Goal: Task Accomplishment & Management: Use online tool/utility

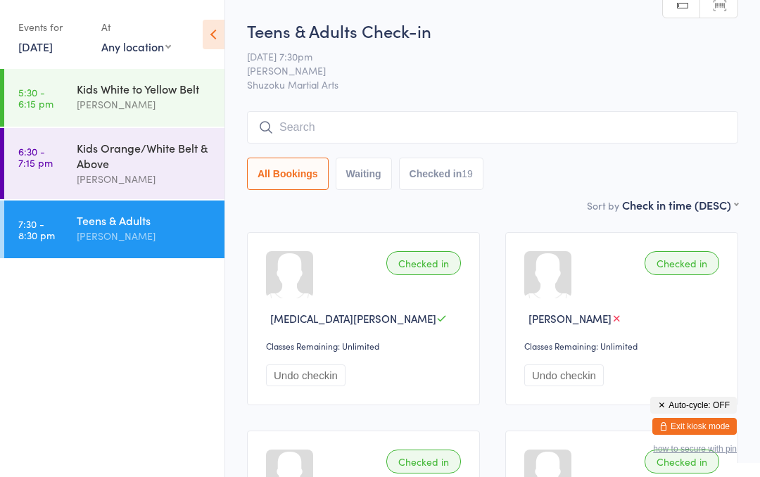
click at [715, 425] on button "Exit kiosk mode" at bounding box center [695, 426] width 84 height 17
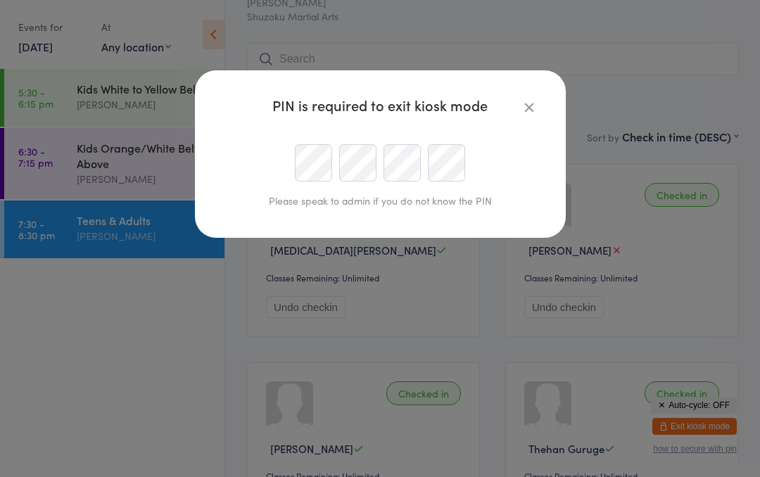
scroll to position [68, 0]
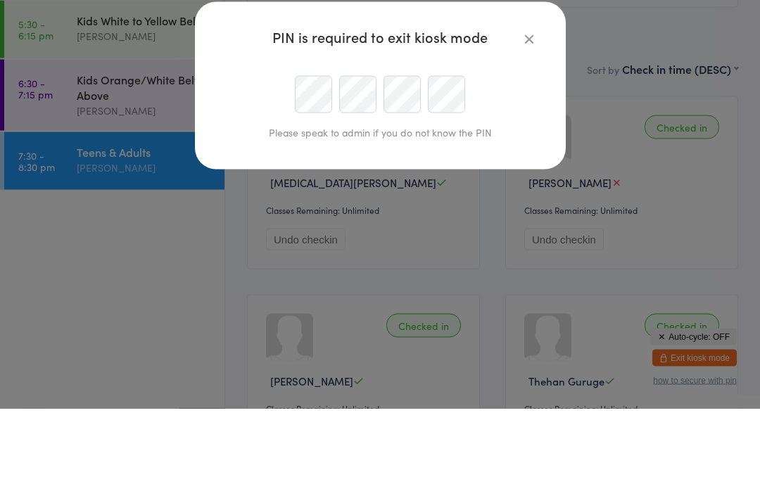
click at [723, 109] on div "PIN is required to exit kiosk mode Please speak to admin if you do not know the…" at bounding box center [380, 238] width 760 height 477
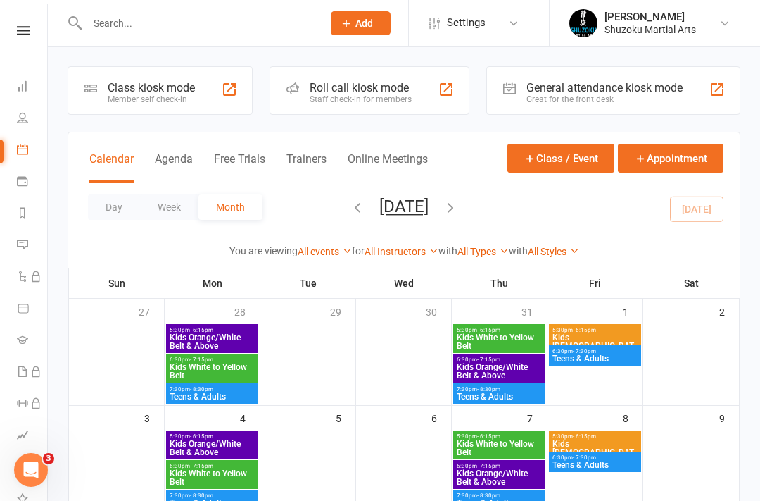
click at [25, 151] on icon at bounding box center [22, 149] width 11 height 11
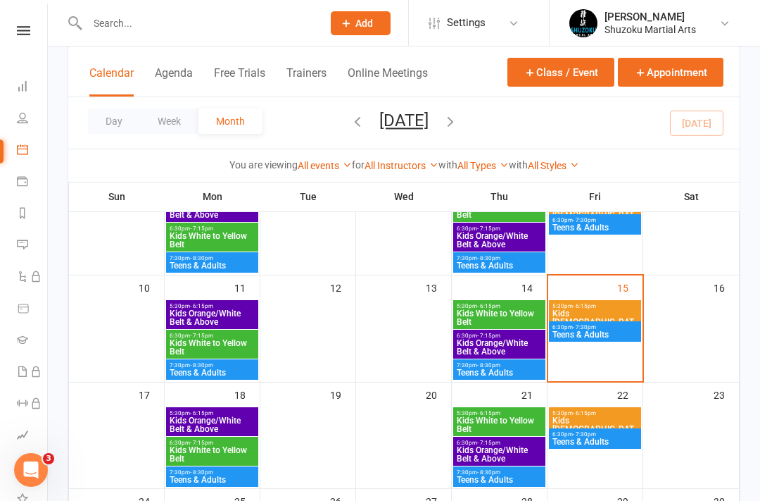
scroll to position [237, 0]
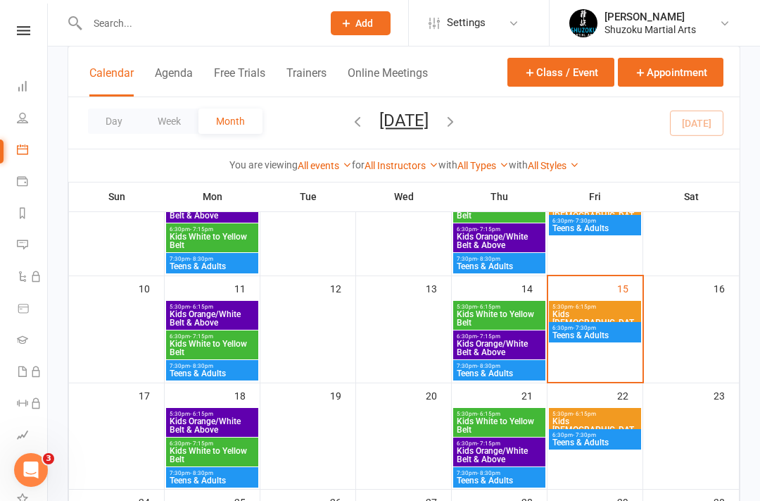
click at [503, 339] on span "Kids Orange/White Belt & Above" at bounding box center [499, 347] width 87 height 17
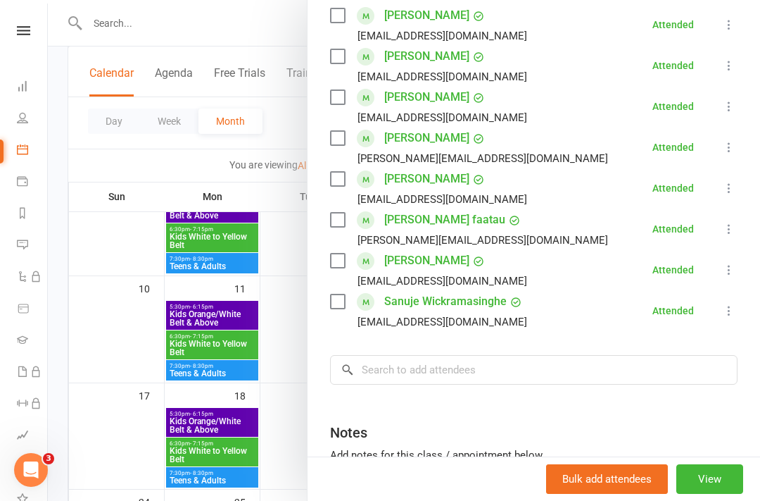
scroll to position [508, 0]
click at [108, 325] on div at bounding box center [404, 250] width 712 height 501
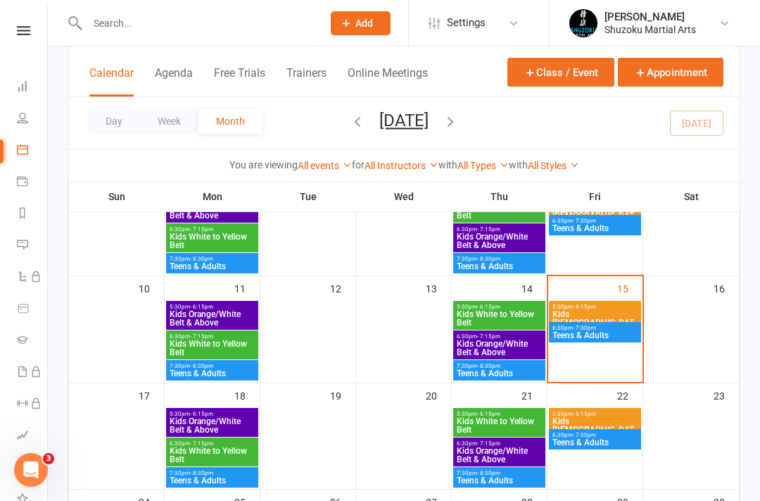
click at [501, 358] on div "6:30pm - 7:15pm Kids Orange/White Belt & Above" at bounding box center [499, 344] width 92 height 29
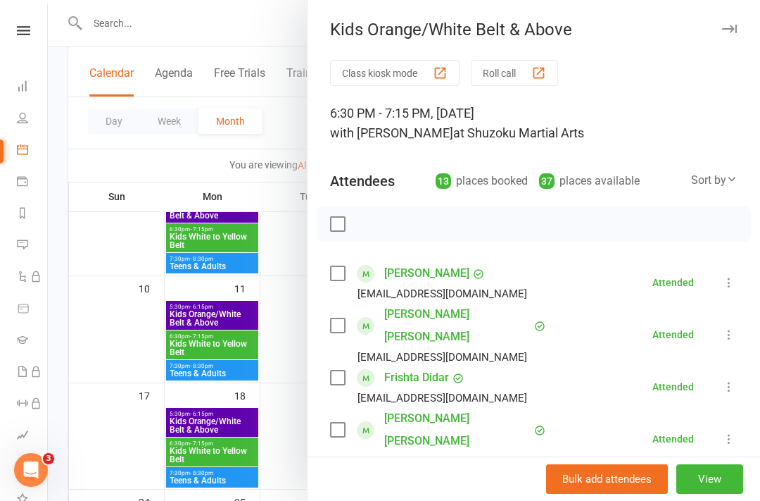
click at [113, 360] on div at bounding box center [404, 250] width 712 height 501
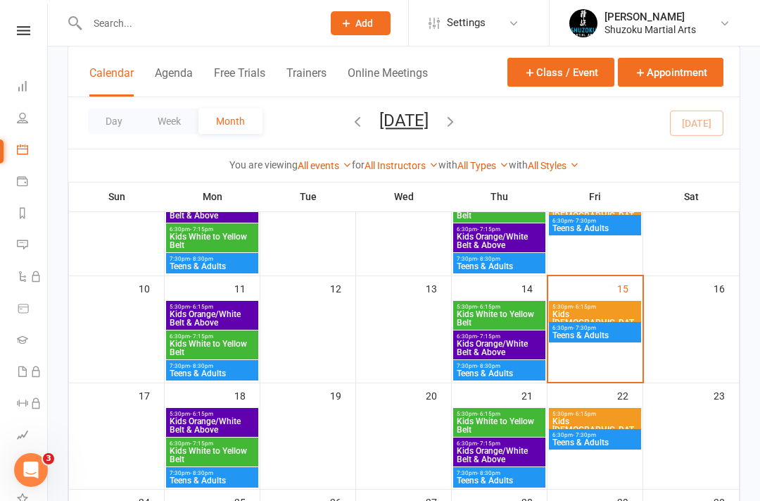
click at [501, 378] on div "7:30pm - 8:30pm Teens & Adults" at bounding box center [499, 370] width 92 height 20
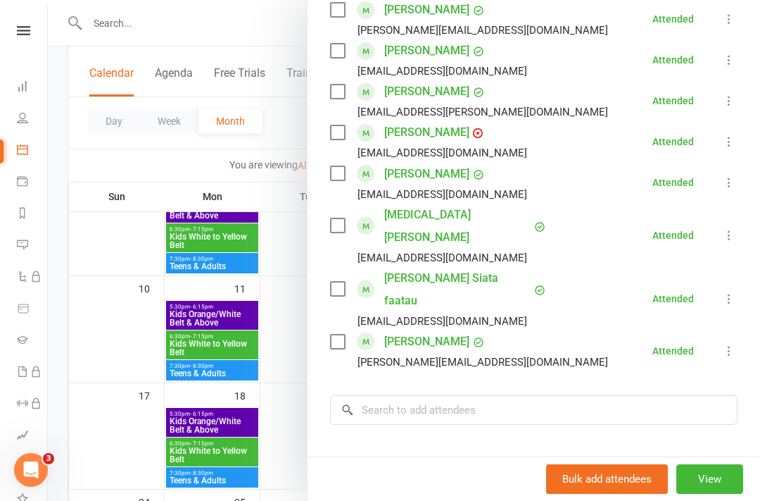
scroll to position [717, 0]
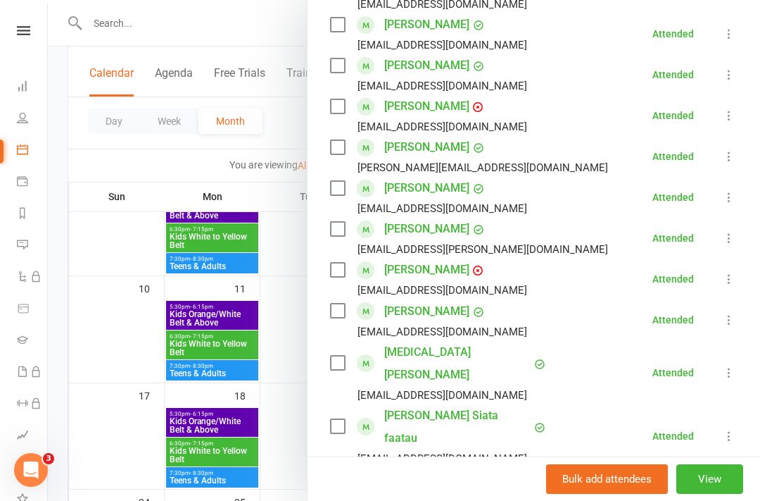
click at [102, 318] on div at bounding box center [404, 250] width 712 height 501
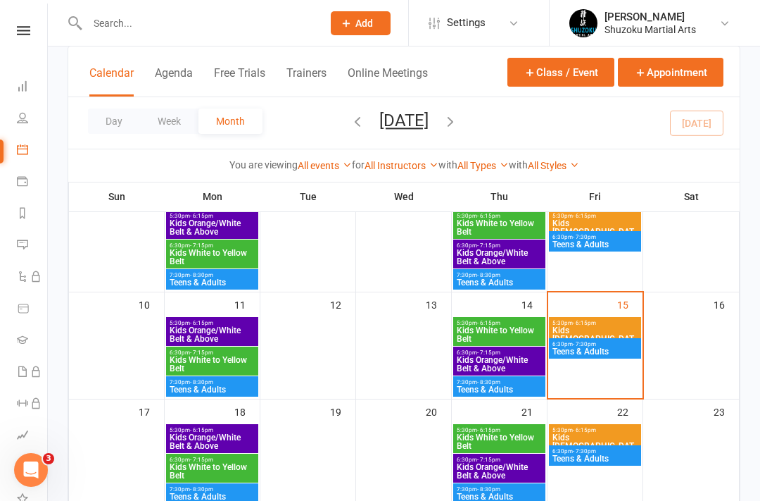
scroll to position [0, 0]
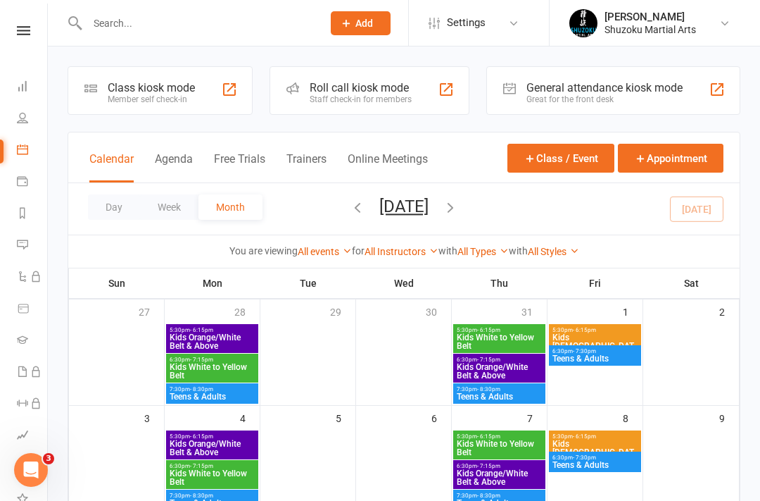
click at [166, 94] on div "Member self check-in" at bounding box center [151, 99] width 87 height 10
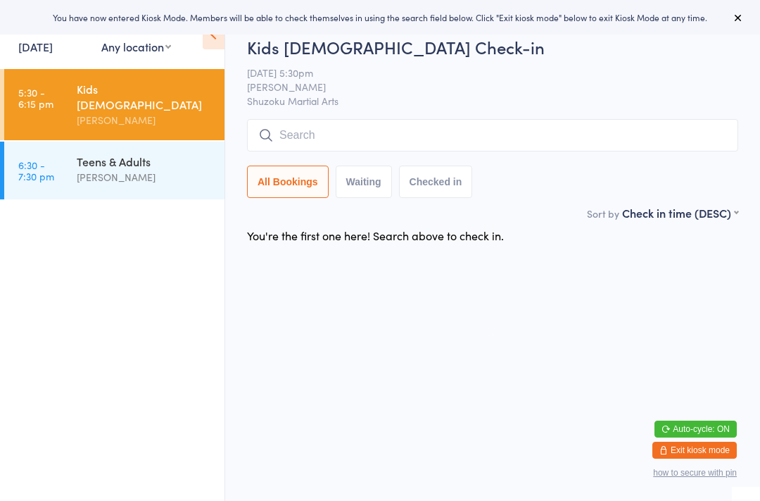
click at [151, 153] on div "Teens & Adults" at bounding box center [145, 160] width 136 height 15
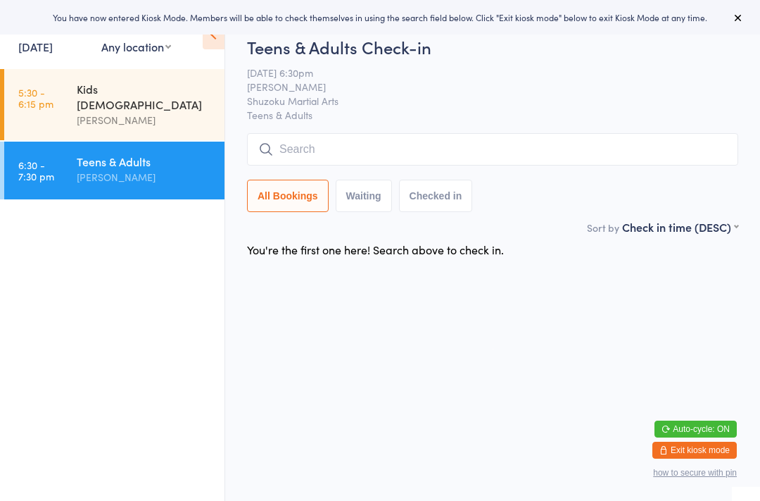
click at [144, 112] on div "[PERSON_NAME]" at bounding box center [145, 120] width 136 height 16
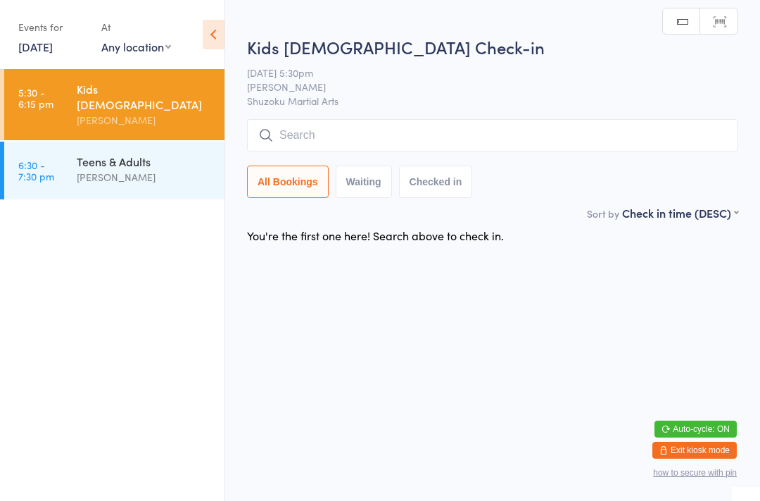
click at [368, 130] on input "search" at bounding box center [492, 135] width 491 height 32
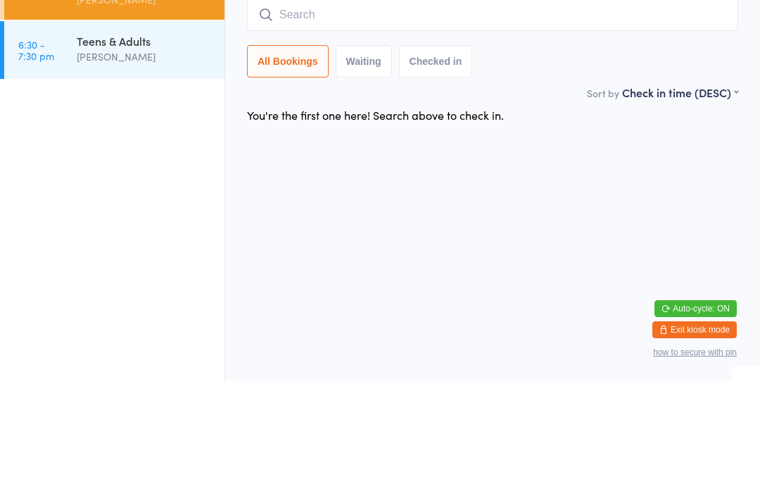
click at [181, 123] on ul "5:30 - 6:15 pm Kids [DEMOGRAPHIC_DATA] [PERSON_NAME] 6:30 - 7:30 pm Teens & Adu…" at bounding box center [112, 285] width 225 height 432
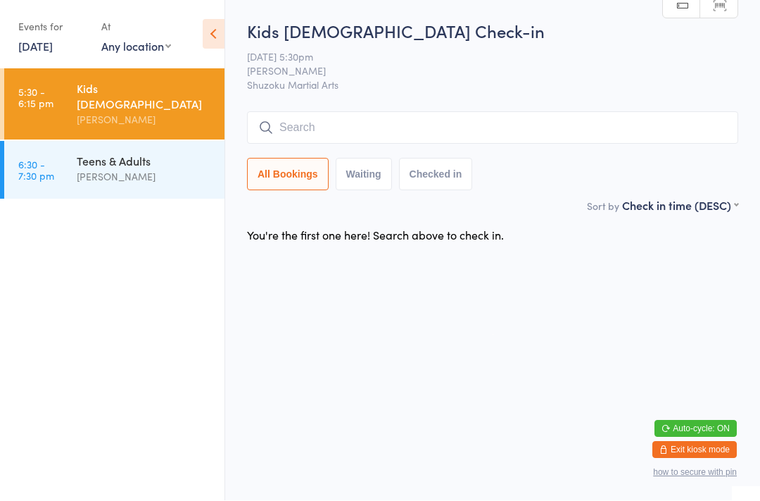
click at [445, 121] on input "search" at bounding box center [492, 128] width 491 height 32
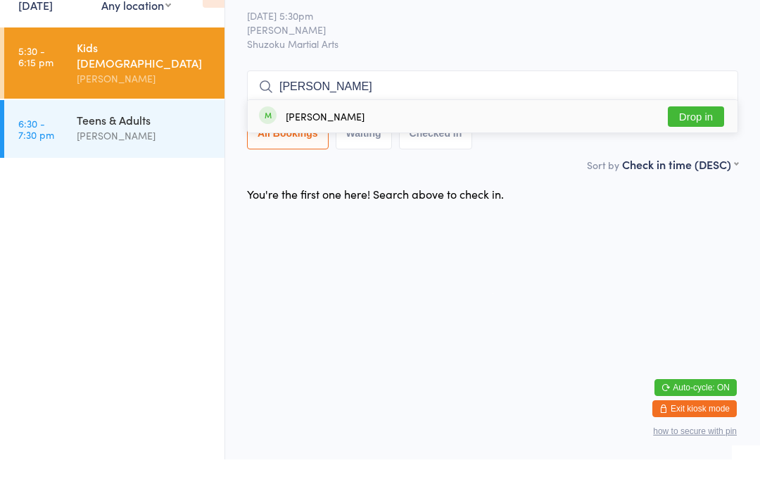
type input "[PERSON_NAME]"
click at [390, 142] on div "[PERSON_NAME] Drop in" at bounding box center [493, 158] width 490 height 32
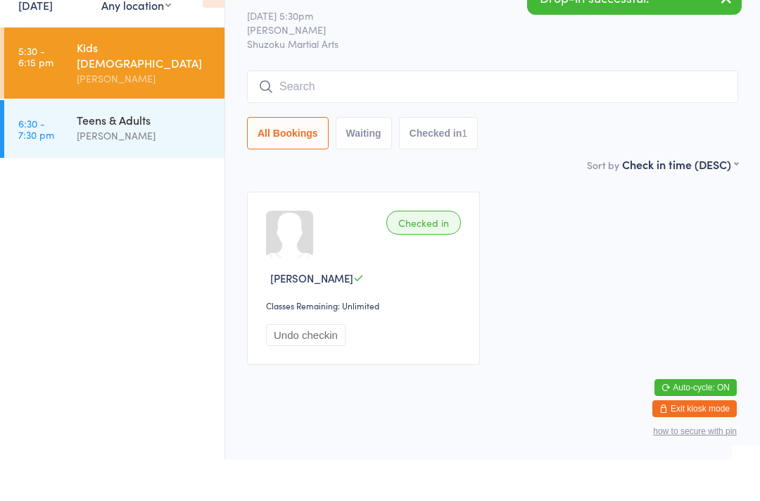
click at [360, 112] on input "search" at bounding box center [492, 128] width 491 height 32
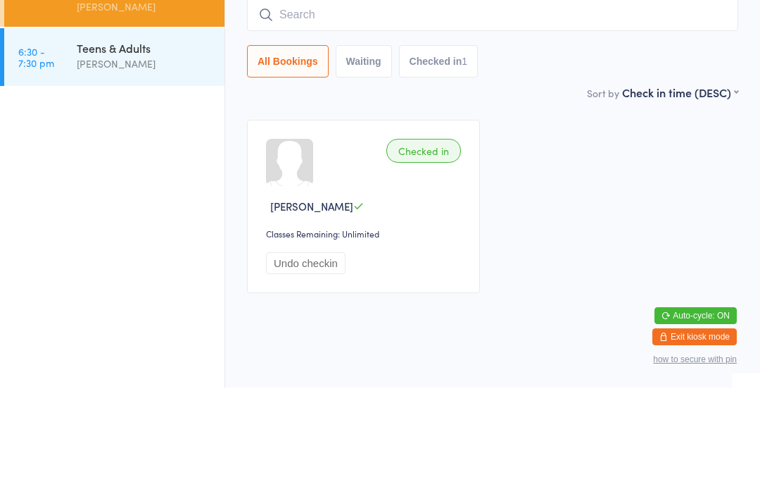
click at [346, 233] on div "Checked in [PERSON_NAME] Classes Remaining: Unlimited Undo checkin" at bounding box center [363, 319] width 233 height 173
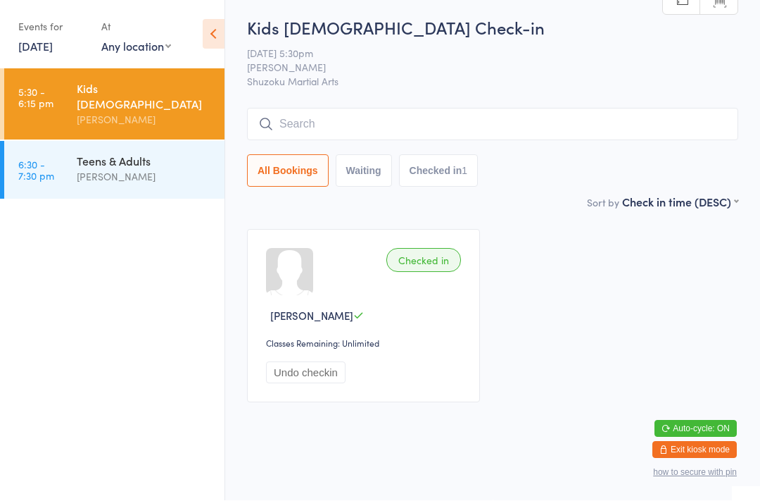
click at [329, 115] on input "search" at bounding box center [492, 124] width 491 height 32
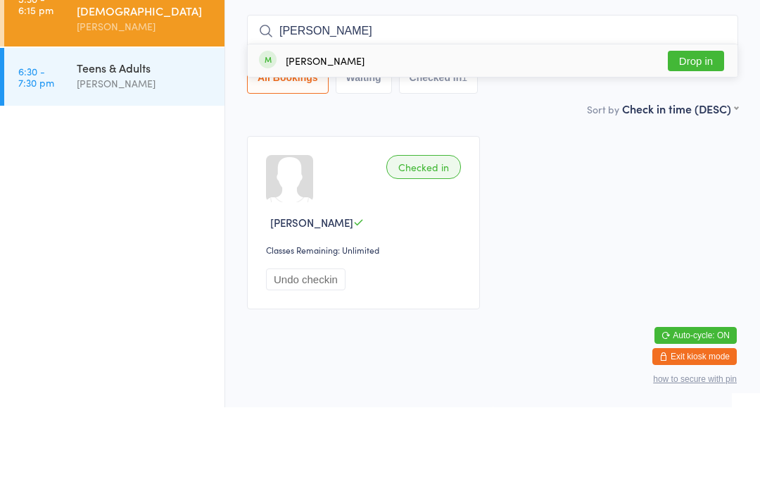
type input "[PERSON_NAME]"
click at [710, 144] on button "Drop in" at bounding box center [696, 154] width 56 height 20
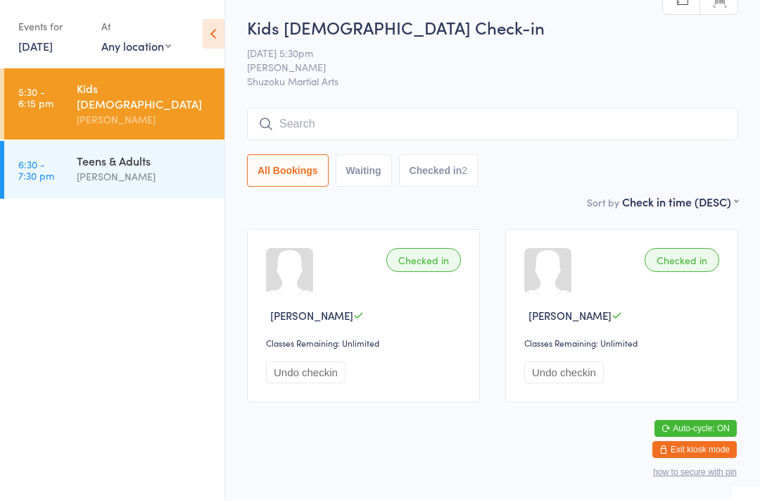
click at [363, 108] on input "search" at bounding box center [492, 124] width 491 height 32
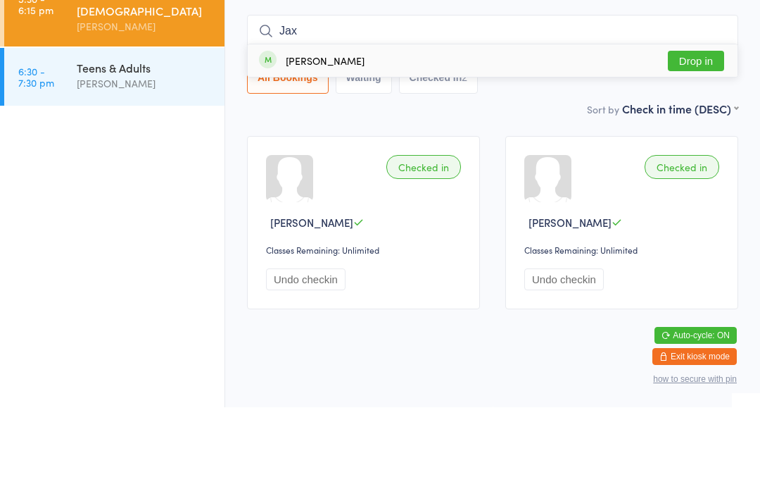
type input "Jax"
click at [677, 144] on button "Drop in" at bounding box center [696, 154] width 56 height 20
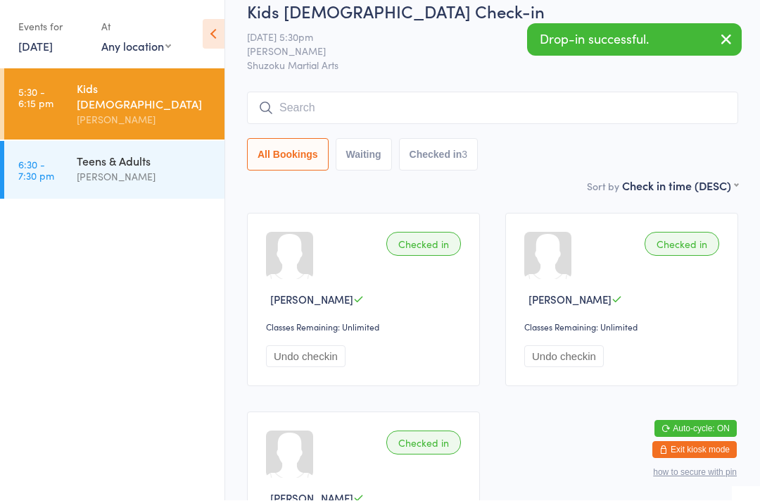
scroll to position [20, 0]
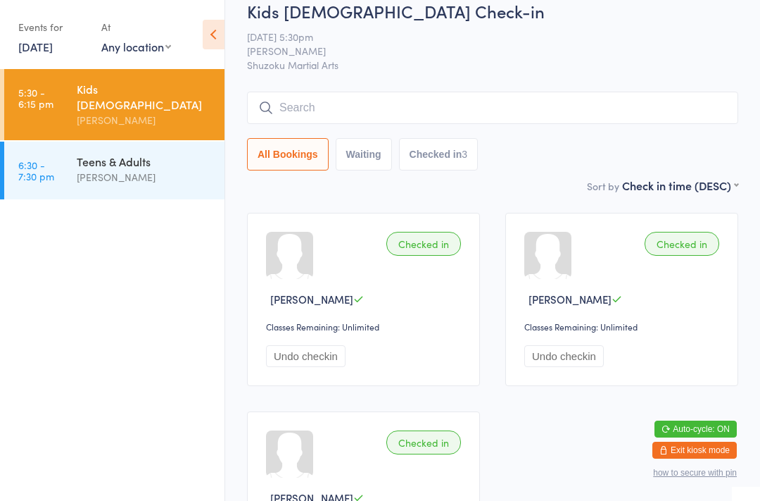
click at [596, 106] on input "search" at bounding box center [492, 108] width 491 height 32
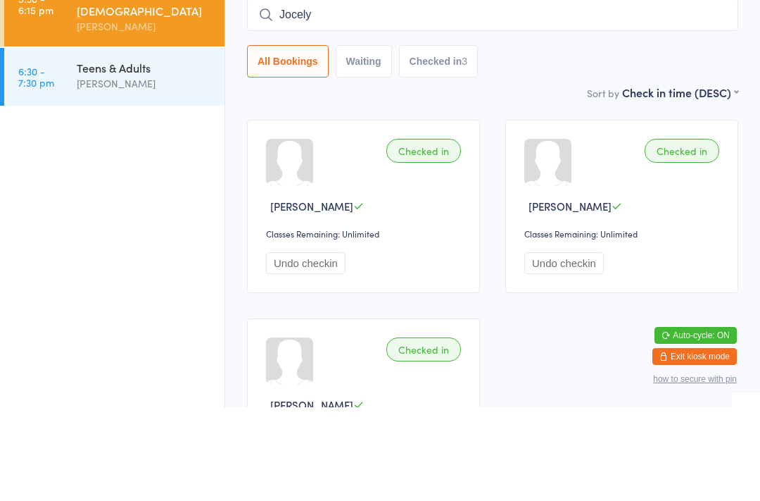
type input "[PERSON_NAME]"
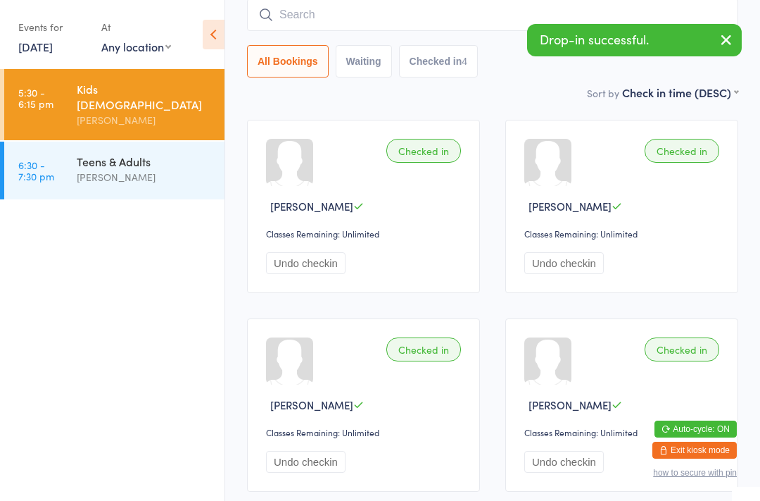
click at [459, 15] on input "search" at bounding box center [492, 15] width 491 height 32
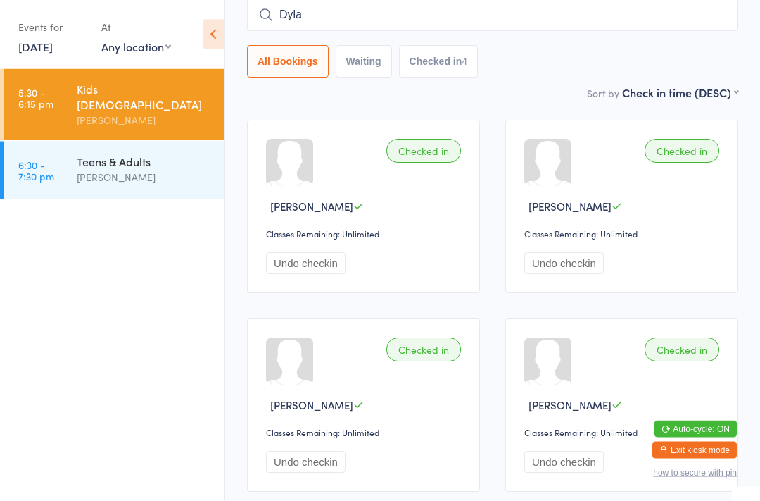
type input "[PERSON_NAME]"
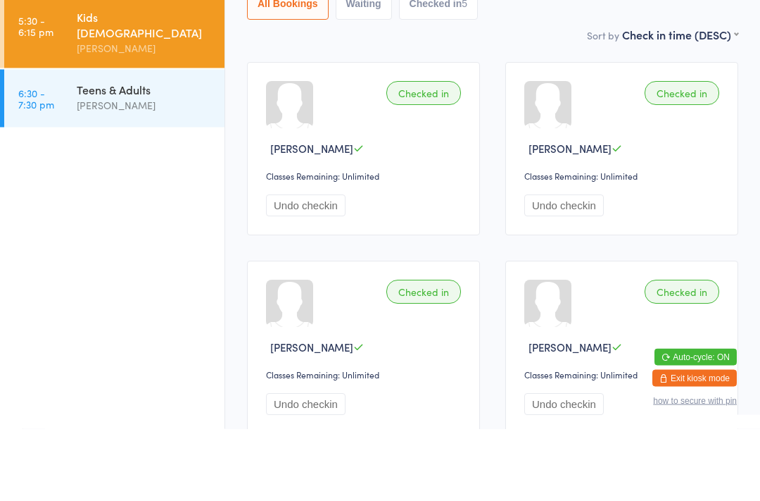
scroll to position [0, 0]
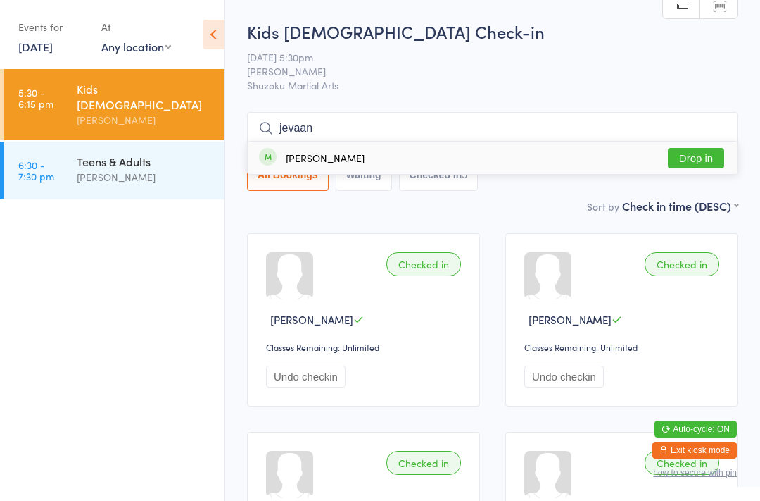
type input "jevaan"
click at [719, 165] on button "Drop in" at bounding box center [696, 158] width 56 height 20
click at [302, 116] on input "search" at bounding box center [492, 128] width 491 height 32
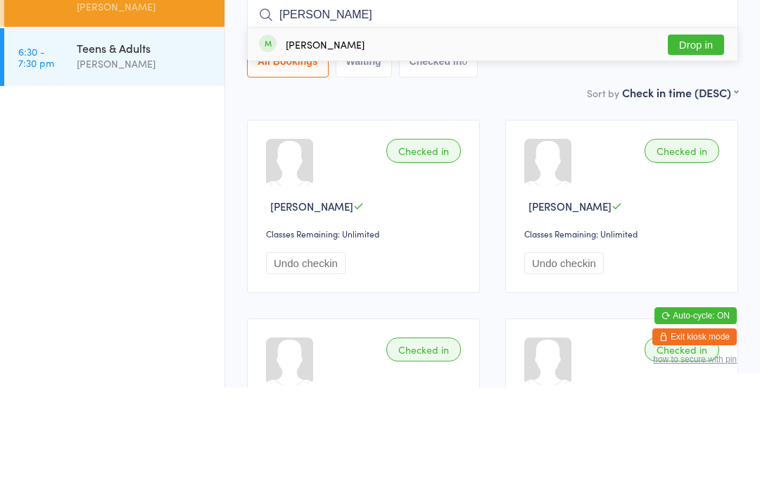
type input "[PERSON_NAME]"
click at [416, 142] on div "[PERSON_NAME] Drop in" at bounding box center [493, 158] width 490 height 32
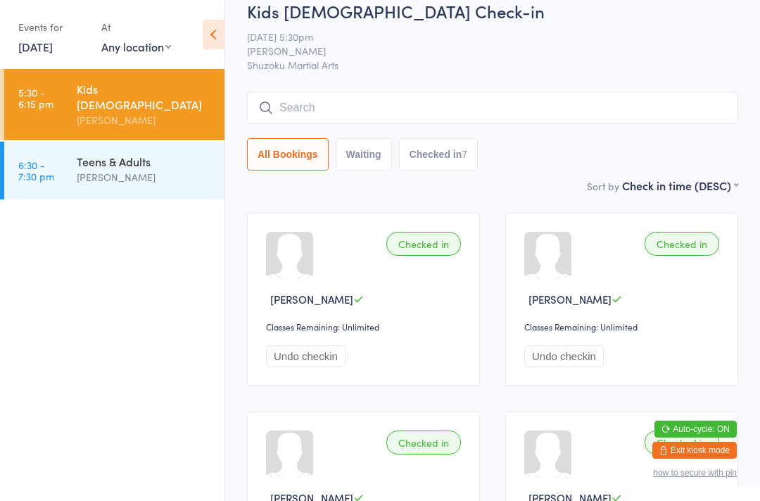
scroll to position [21, 0]
click at [635, 106] on input "search" at bounding box center [492, 107] width 491 height 32
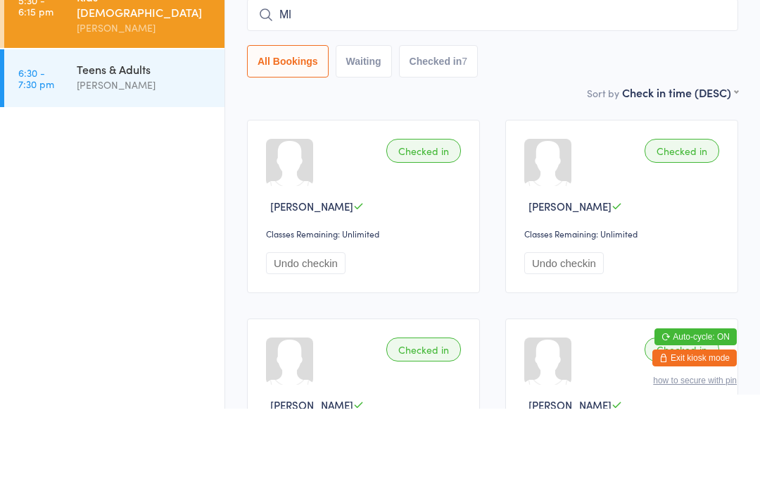
type input "M"
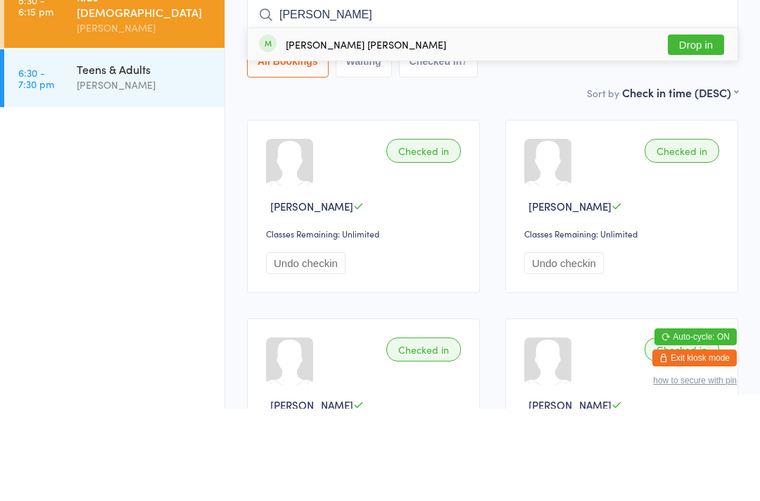
type input "[PERSON_NAME]"
click at [697, 127] on button "Drop in" at bounding box center [696, 137] width 56 height 20
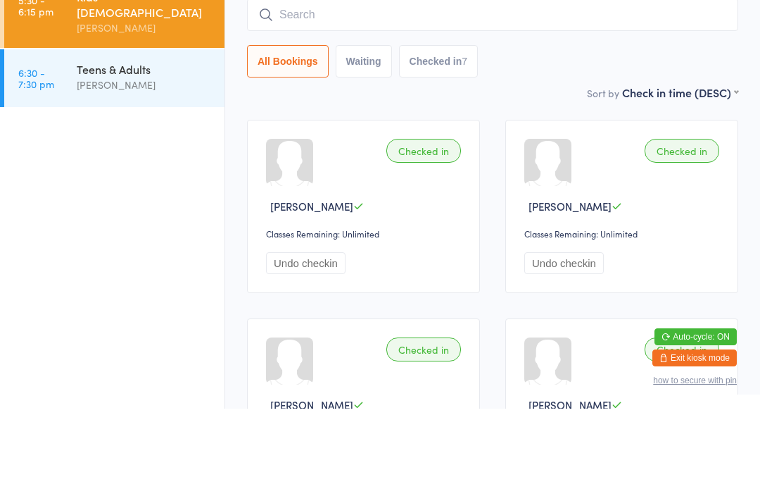
scroll to position [113, 0]
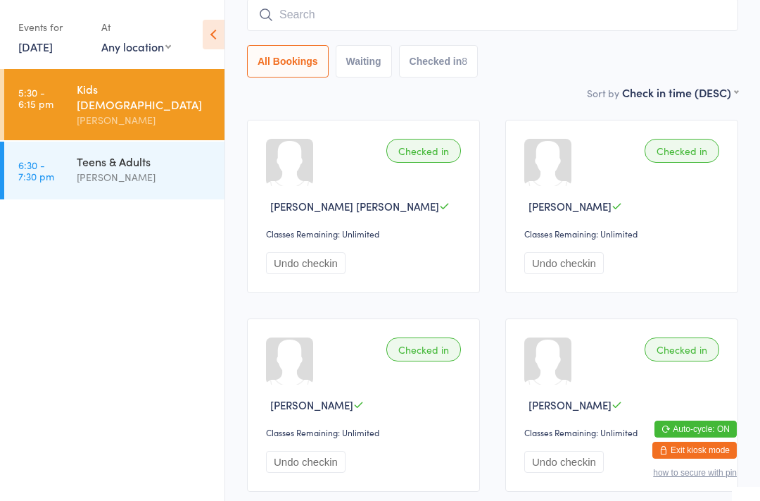
click at [588, 13] on input "search" at bounding box center [492, 15] width 491 height 32
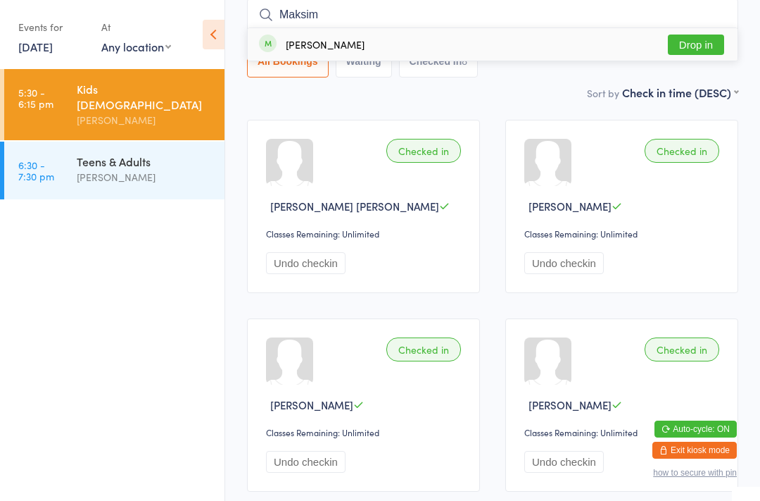
type input "Maksim"
click at [701, 52] on button "Drop in" at bounding box center [696, 44] width 56 height 20
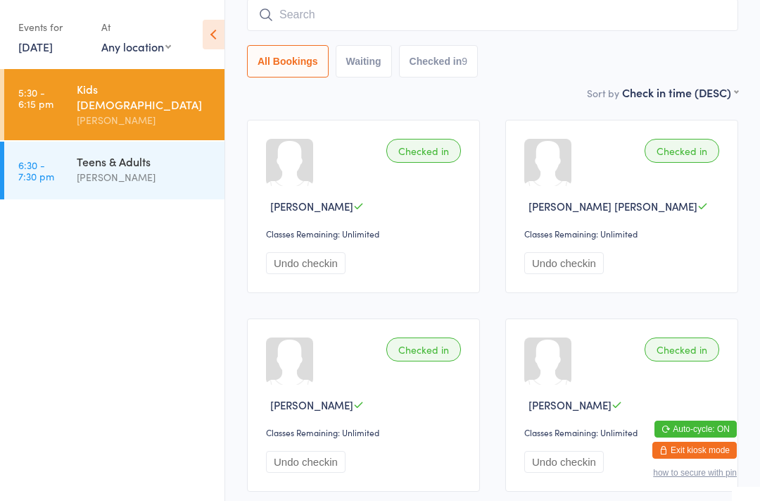
click at [299, 28] on input "search" at bounding box center [492, 15] width 491 height 32
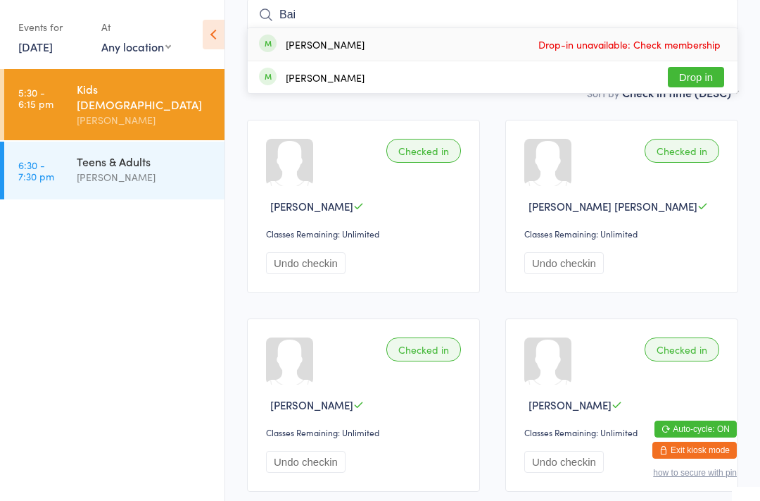
type input "Bai"
click at [687, 68] on button "Drop in" at bounding box center [696, 77] width 56 height 20
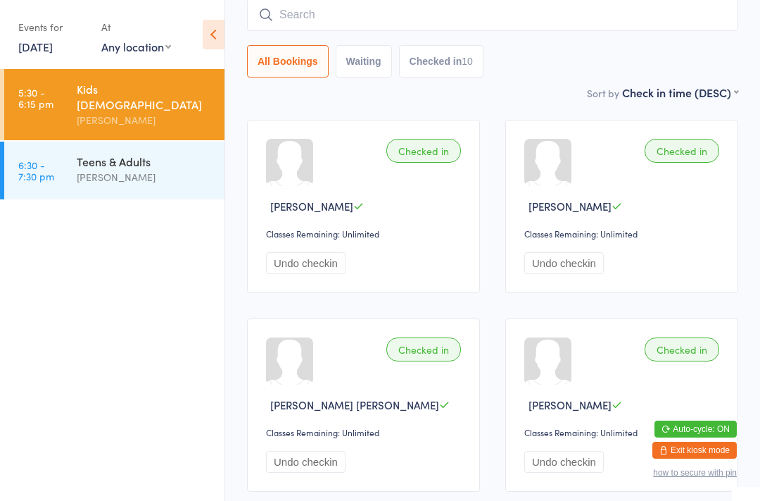
click at [322, 6] on input "search" at bounding box center [492, 15] width 491 height 32
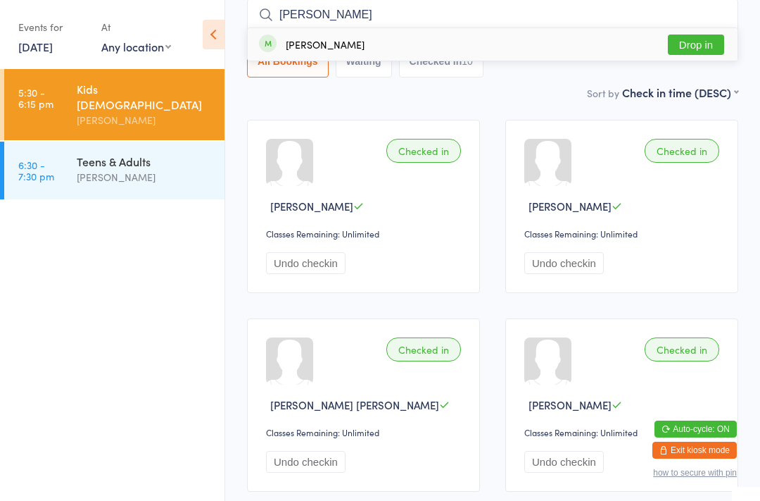
type input "[PERSON_NAME]"
click at [705, 43] on button "Drop in" at bounding box center [696, 44] width 56 height 20
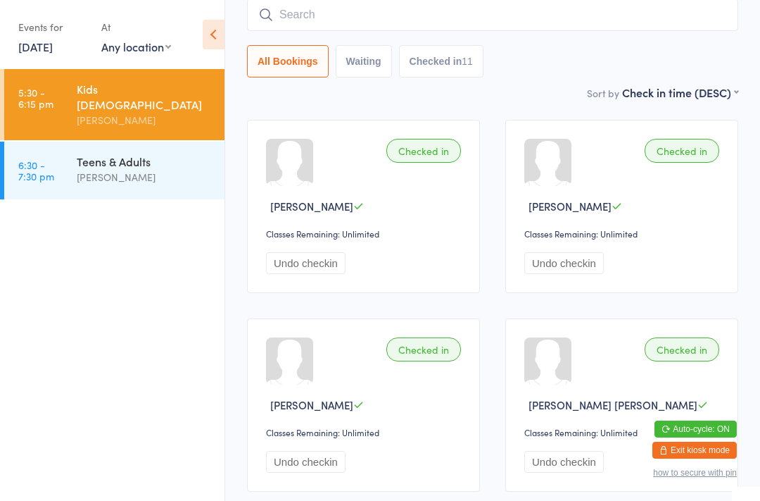
click at [675, 8] on input "search" at bounding box center [492, 15] width 491 height 32
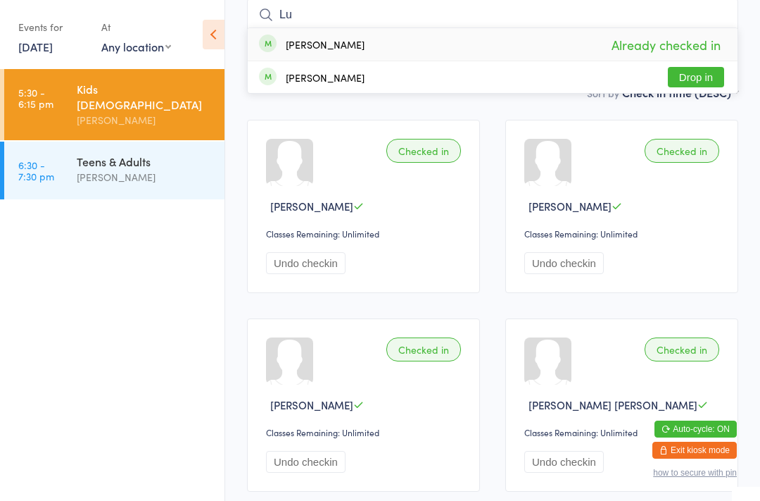
type input "Lu"
click at [704, 79] on button "Drop in" at bounding box center [696, 77] width 56 height 20
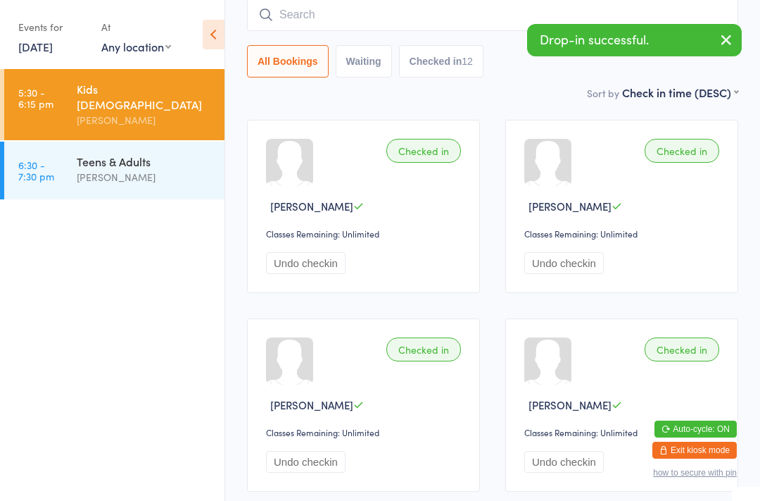
click at [463, 2] on input "search" at bounding box center [492, 15] width 491 height 32
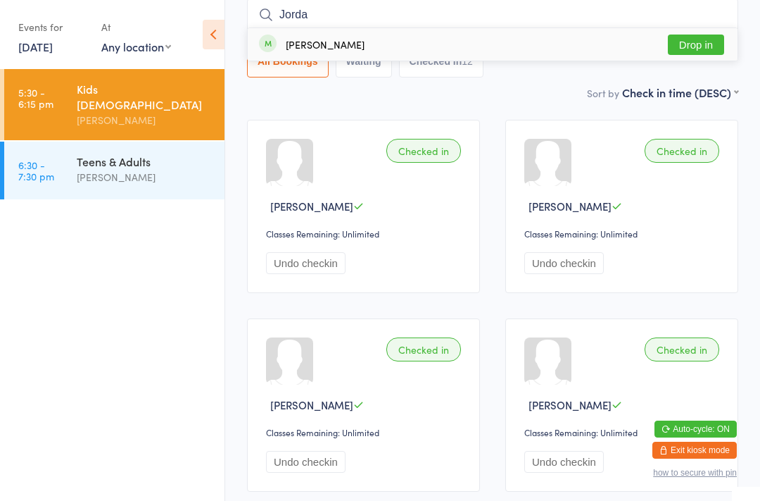
type input "Jorda"
click at [693, 39] on button "Drop in" at bounding box center [696, 44] width 56 height 20
type input "Sanuje"
click at [679, 47] on button "Drop in" at bounding box center [696, 44] width 56 height 20
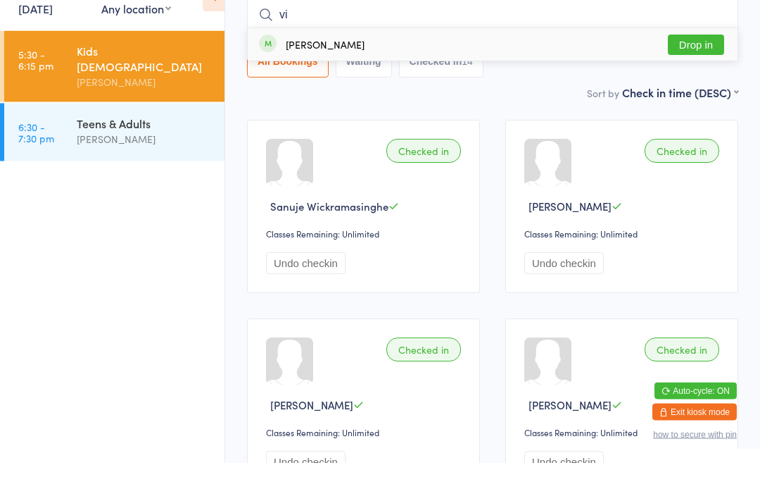
scroll to position [0, 0]
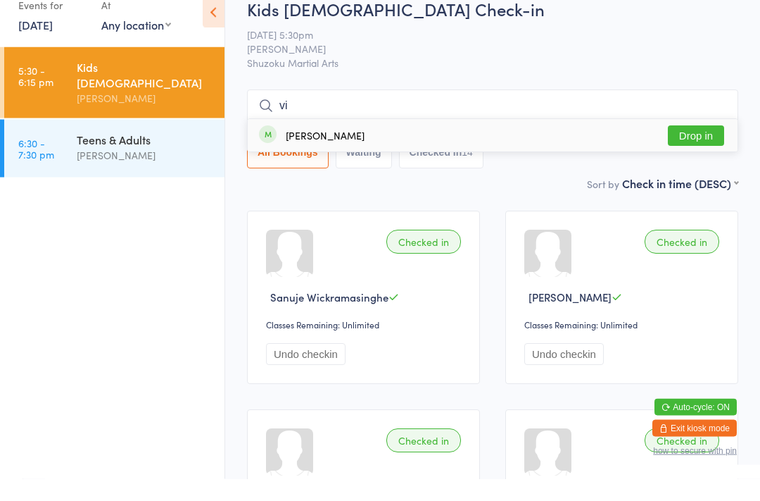
type input "vi"
click at [689, 148] on button "Drop in" at bounding box center [696, 158] width 56 height 20
type input "kam"
click at [702, 148] on button "Drop in" at bounding box center [696, 158] width 56 height 20
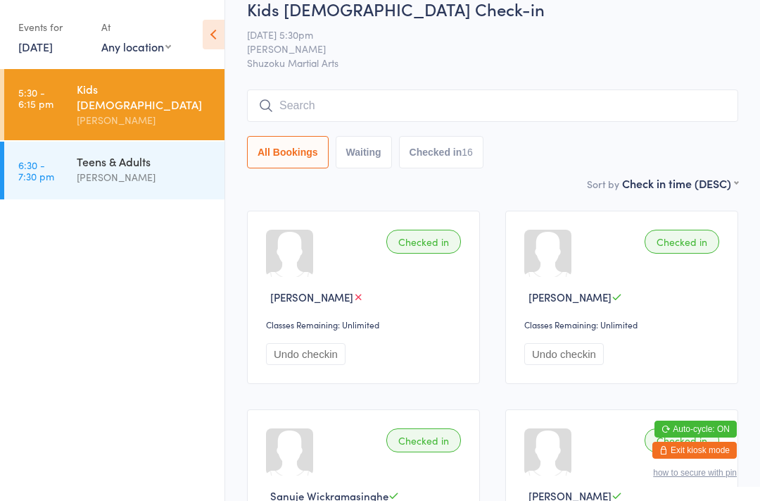
click at [482, 110] on input "search" at bounding box center [492, 105] width 491 height 32
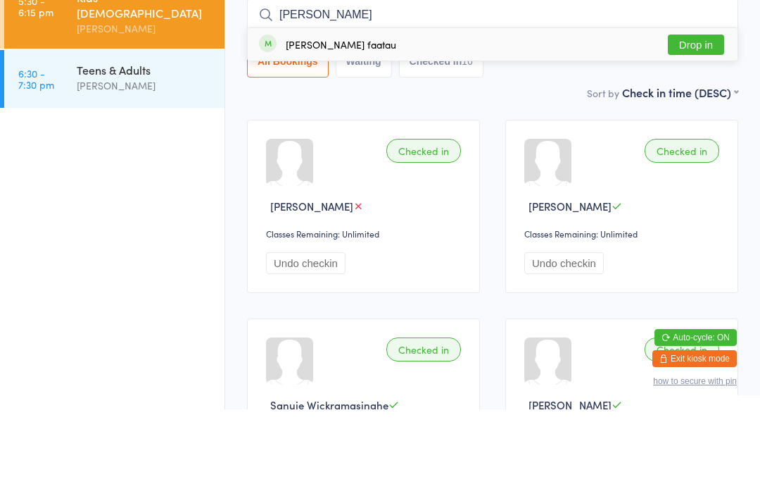
type input "[PERSON_NAME]"
click at [717, 126] on button "Drop in" at bounding box center [696, 136] width 56 height 20
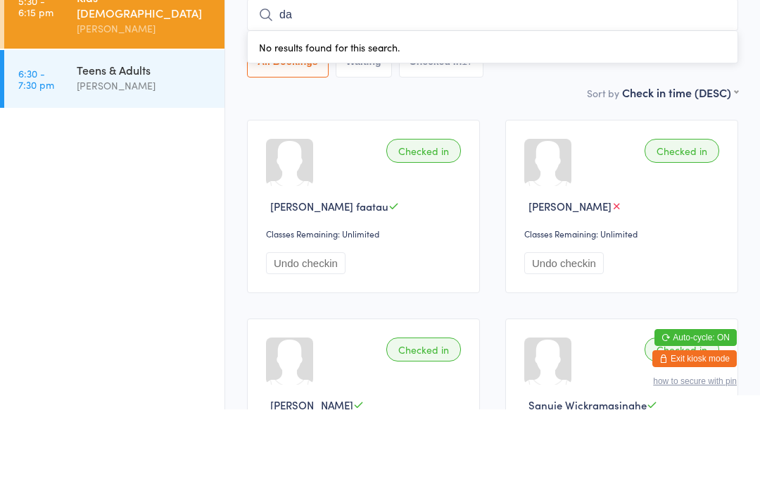
type input "dav"
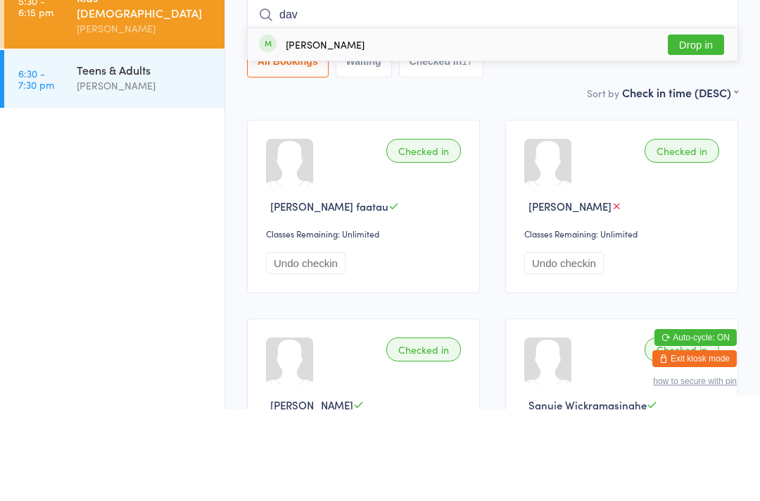
click at [76, 142] on link "6:30 - 7:30 pm Teens & Adults [PERSON_NAME]" at bounding box center [114, 171] width 220 height 58
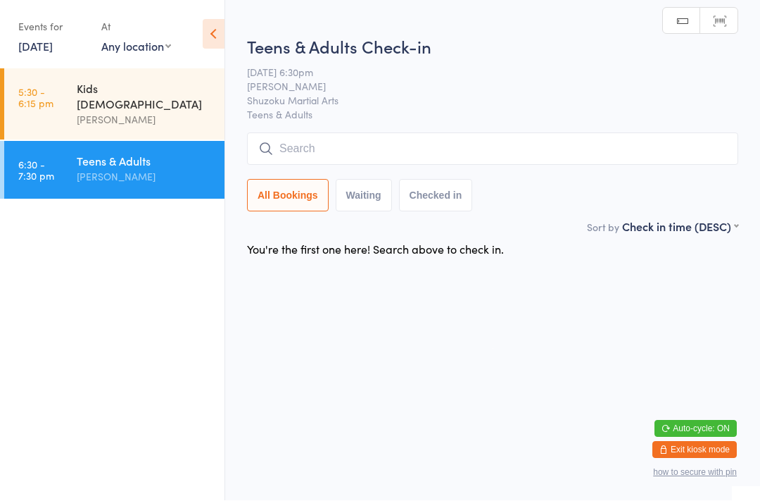
click at [293, 140] on input "search" at bounding box center [492, 149] width 491 height 32
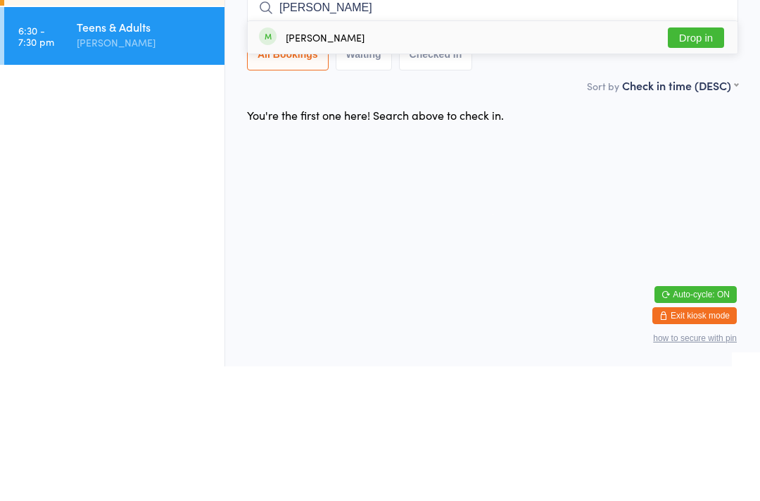
type input "[PERSON_NAME]"
click at [319, 166] on div "[PERSON_NAME]" at bounding box center [325, 171] width 79 height 11
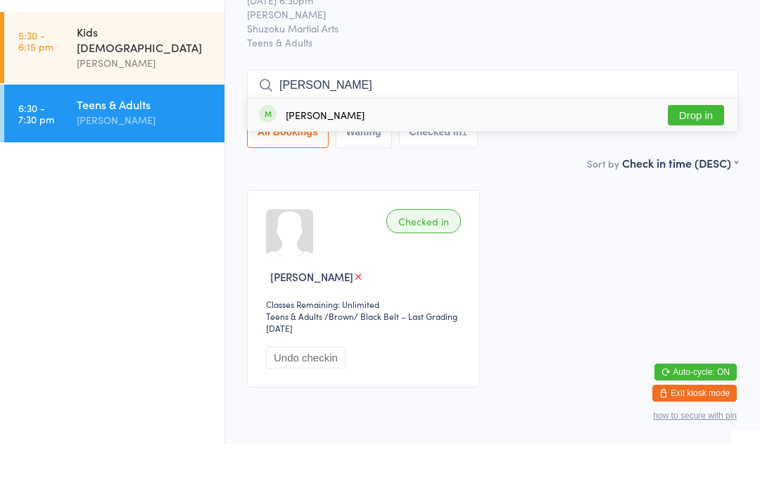
type input "[PERSON_NAME]"
click at [703, 162] on button "Drop in" at bounding box center [696, 172] width 56 height 20
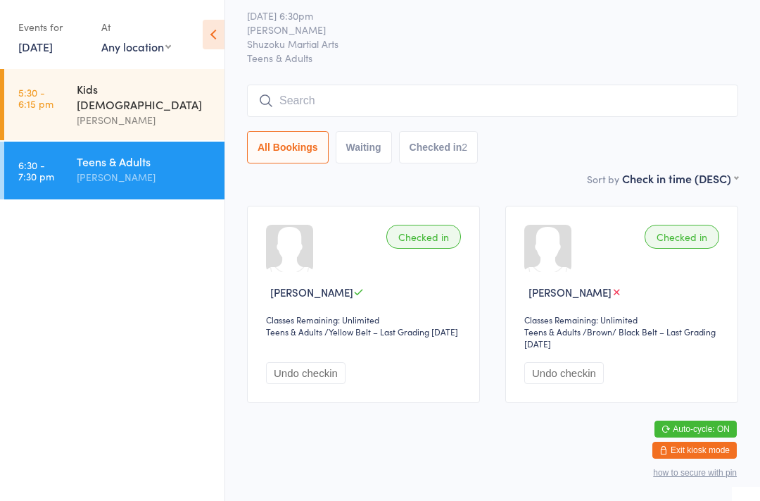
click at [335, 84] on input "search" at bounding box center [492, 100] width 491 height 32
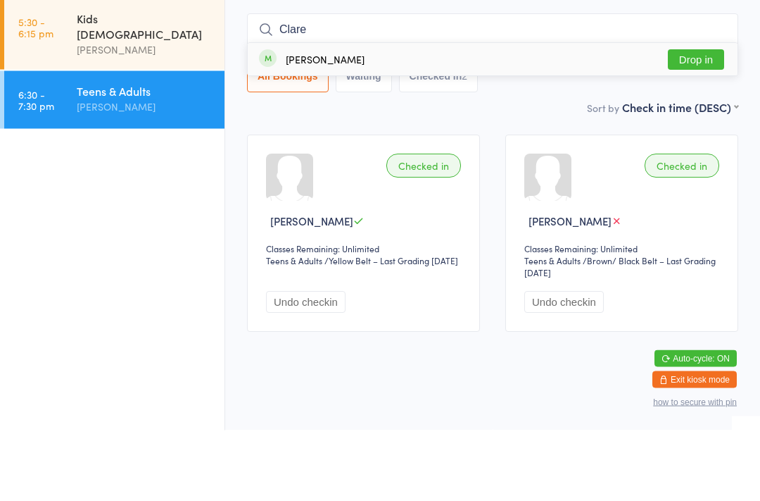
type input "Clare"
click at [696, 120] on button "Drop in" at bounding box center [696, 130] width 56 height 20
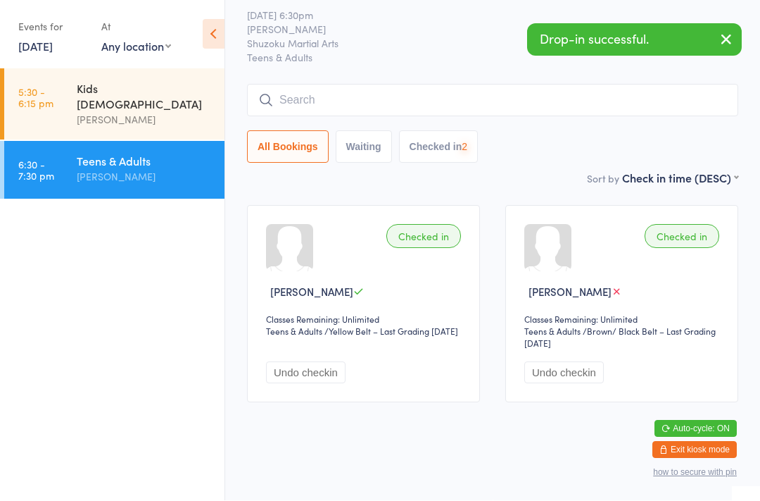
scroll to position [58, 0]
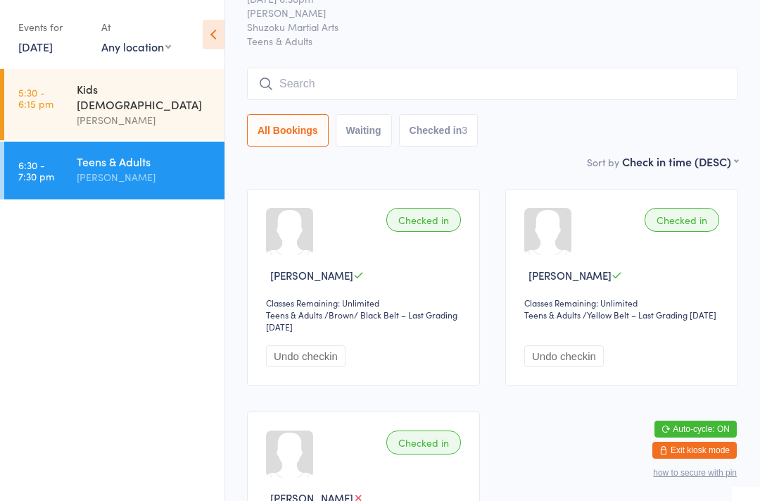
click at [331, 80] on input "search" at bounding box center [492, 84] width 491 height 32
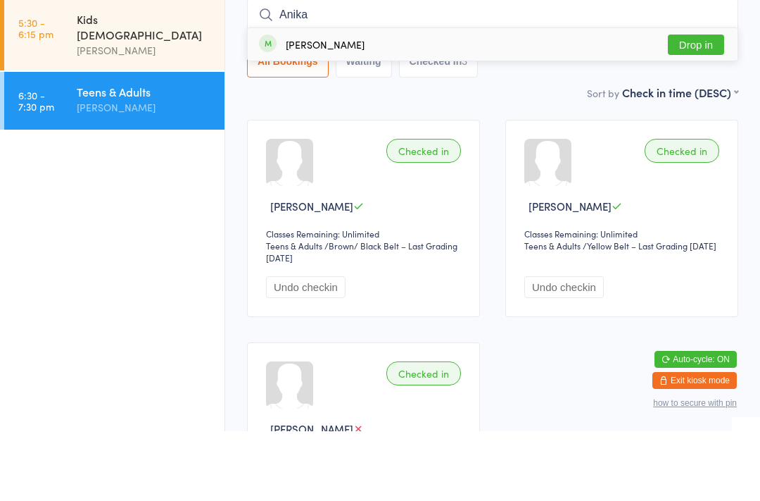
type input "Anika"
click at [690, 104] on button "Drop in" at bounding box center [696, 114] width 56 height 20
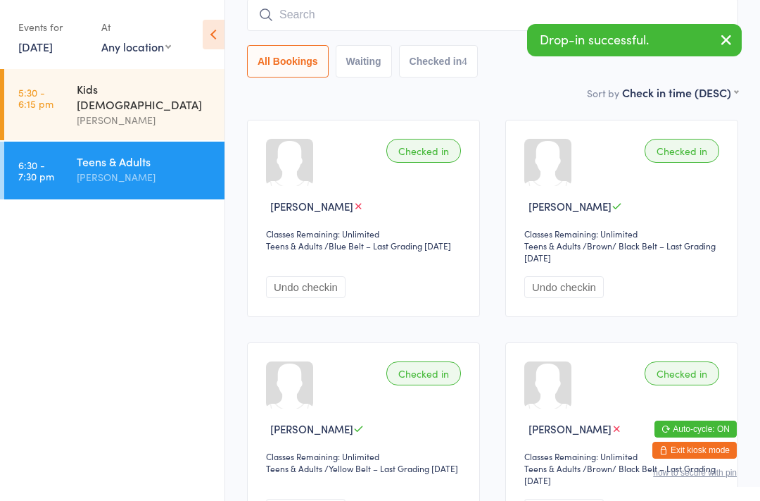
click at [374, 9] on input "search" at bounding box center [492, 15] width 491 height 32
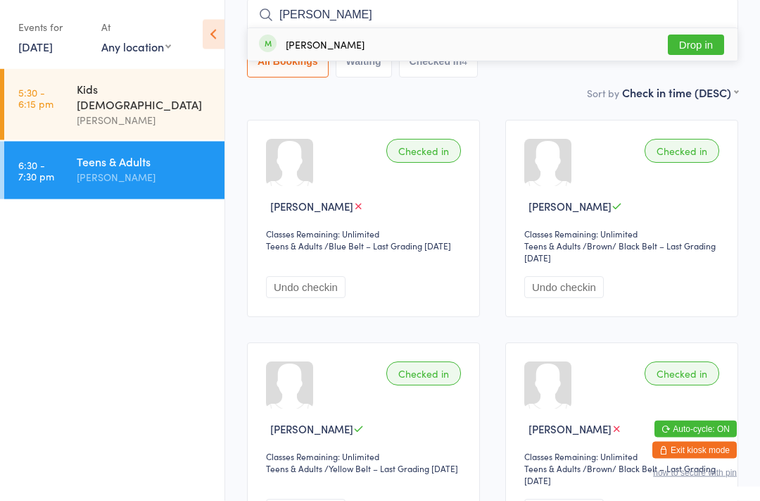
type input "[PERSON_NAME]"
click at [697, 42] on button "Drop in" at bounding box center [696, 45] width 56 height 20
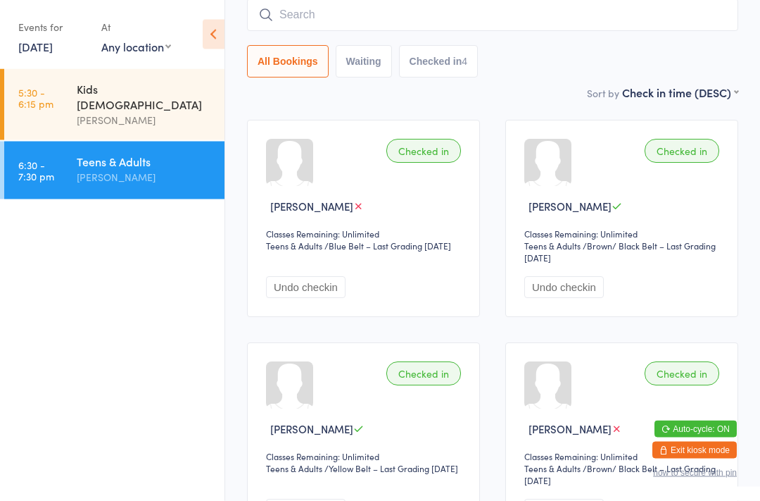
scroll to position [127, 0]
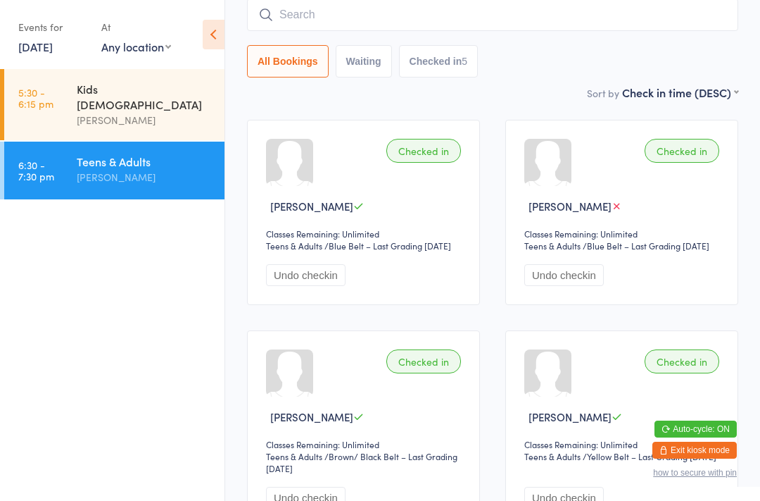
click at [615, 18] on input "search" at bounding box center [492, 15] width 491 height 32
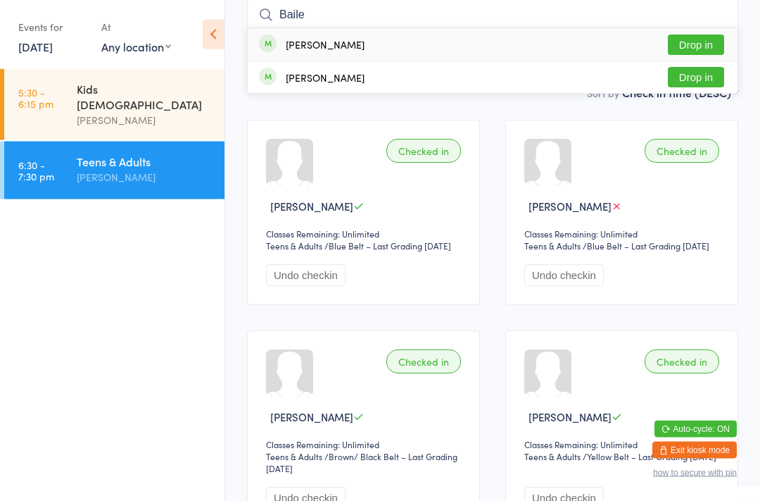
type input "Baile"
click at [704, 43] on button "Drop in" at bounding box center [696, 45] width 56 height 20
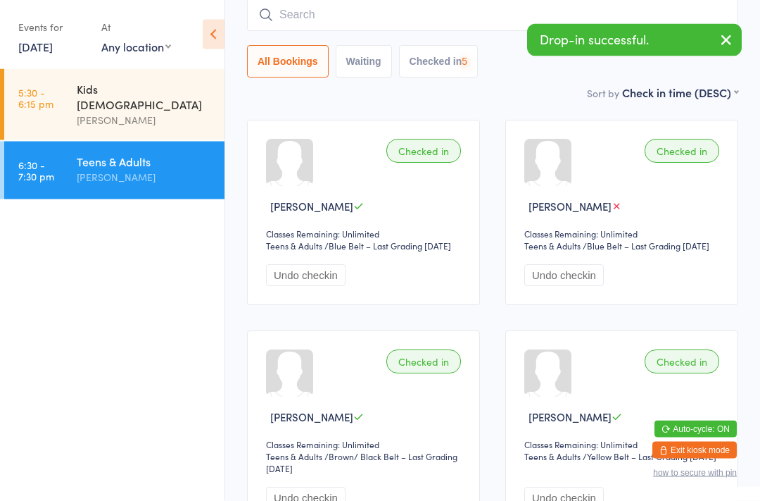
scroll to position [127, 0]
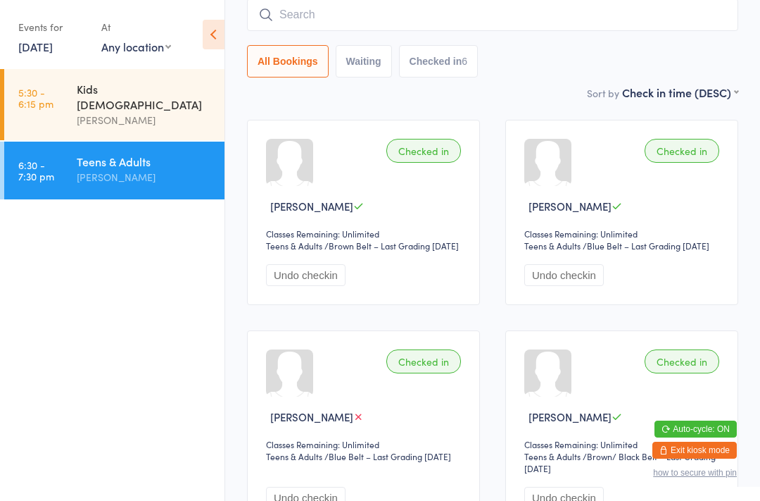
click at [408, 25] on input "search" at bounding box center [492, 15] width 491 height 32
type input "Diha"
click at [692, 39] on button "Drop in" at bounding box center [696, 45] width 56 height 20
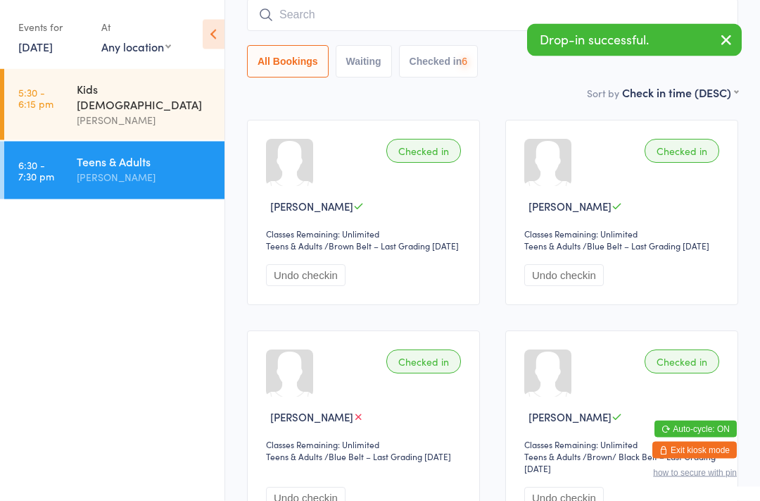
scroll to position [127, 0]
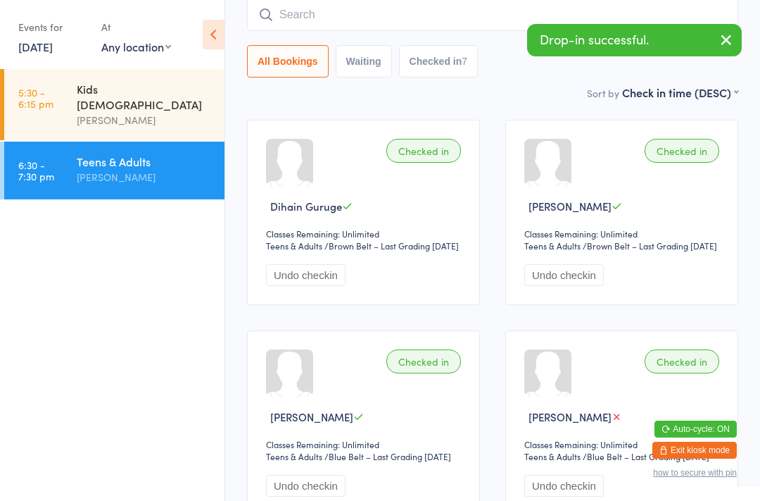
click at [280, 13] on input "search" at bounding box center [492, 15] width 491 height 32
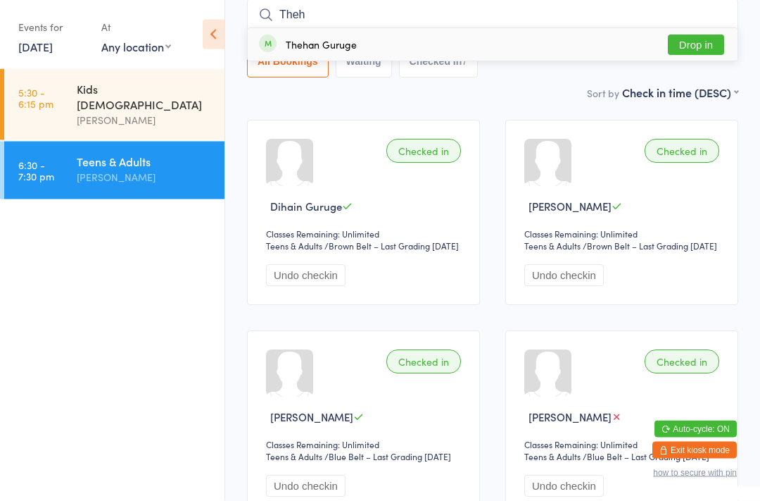
type input "Theh"
click at [302, 43] on div "Thehan Guruge" at bounding box center [321, 44] width 71 height 11
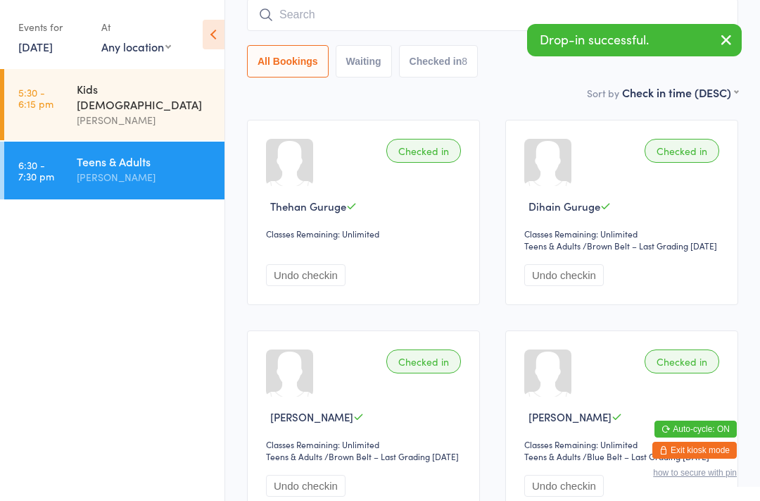
click at [271, 6] on input "search" at bounding box center [492, 15] width 491 height 32
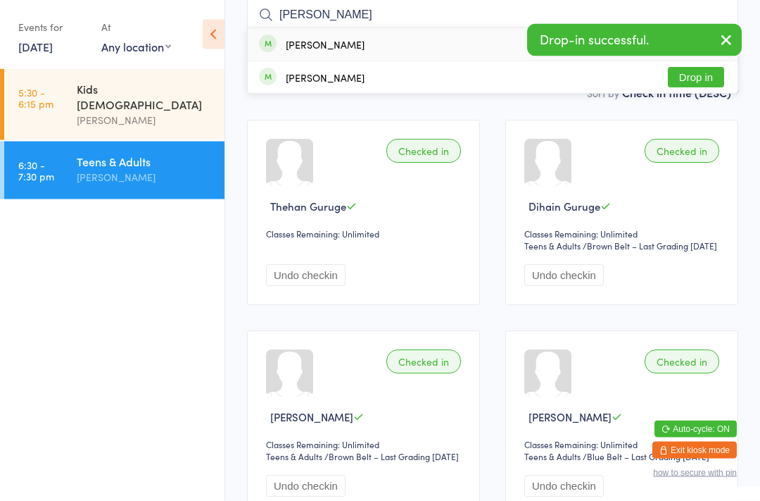
type input "[PERSON_NAME]"
click at [696, 74] on button "Drop in" at bounding box center [696, 78] width 56 height 20
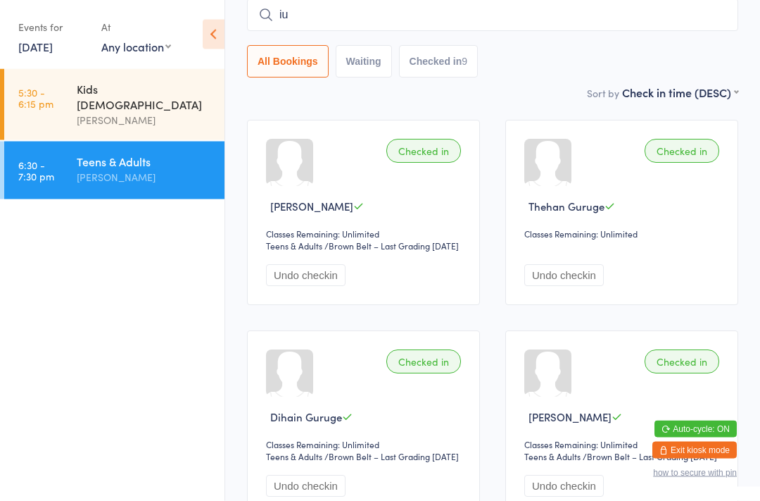
type input "i"
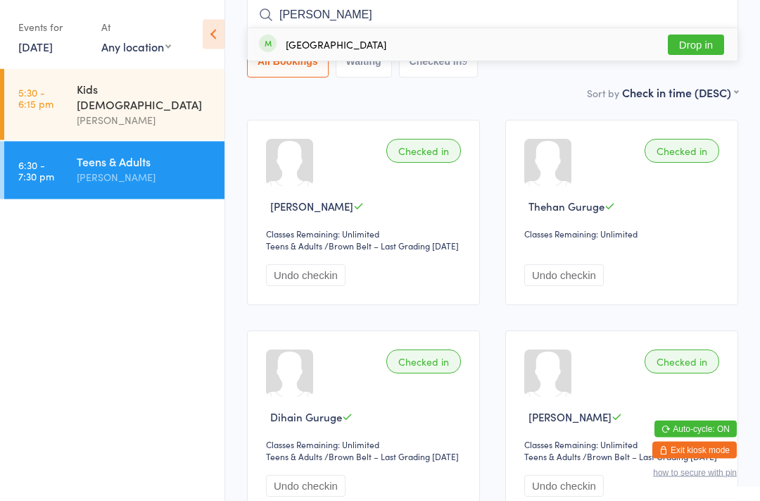
type input "[PERSON_NAME]"
click at [698, 35] on button "Drop in" at bounding box center [696, 45] width 56 height 20
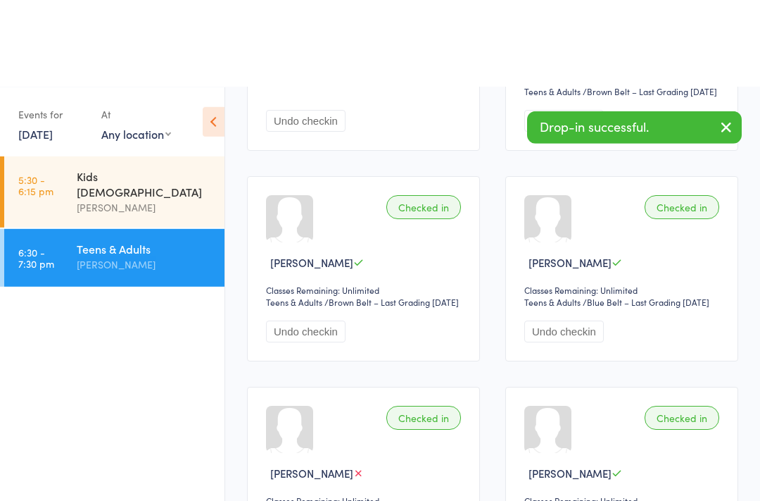
scroll to position [0, 0]
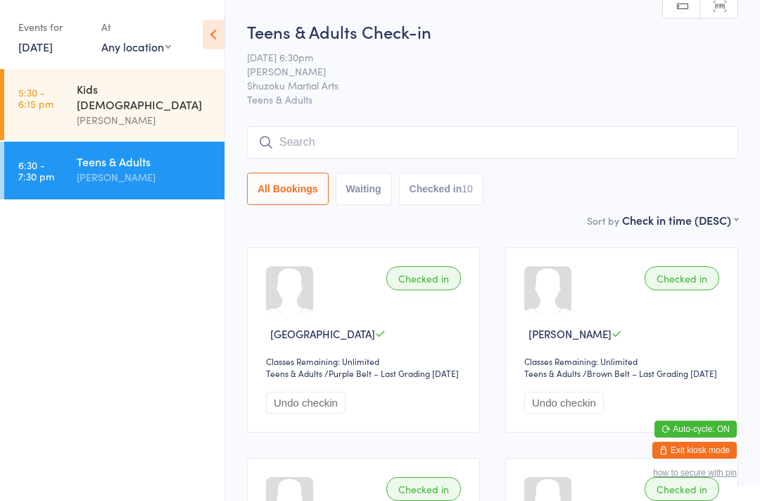
click at [430, 151] on input "search" at bounding box center [492, 142] width 491 height 32
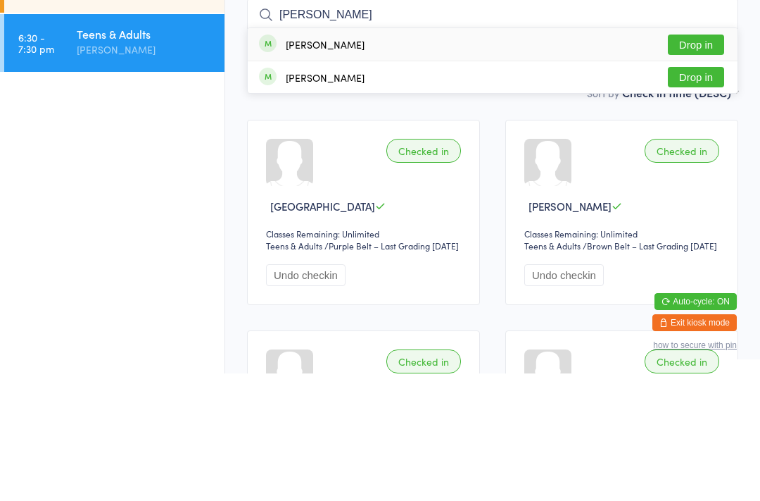
type input "[PERSON_NAME]"
click at [701, 162] on button "Drop in" at bounding box center [696, 172] width 56 height 20
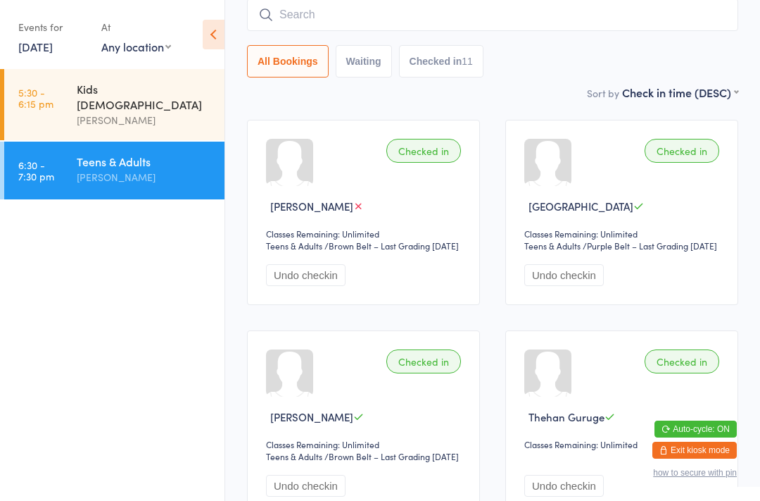
click at [412, 30] on input "search" at bounding box center [492, 15] width 491 height 32
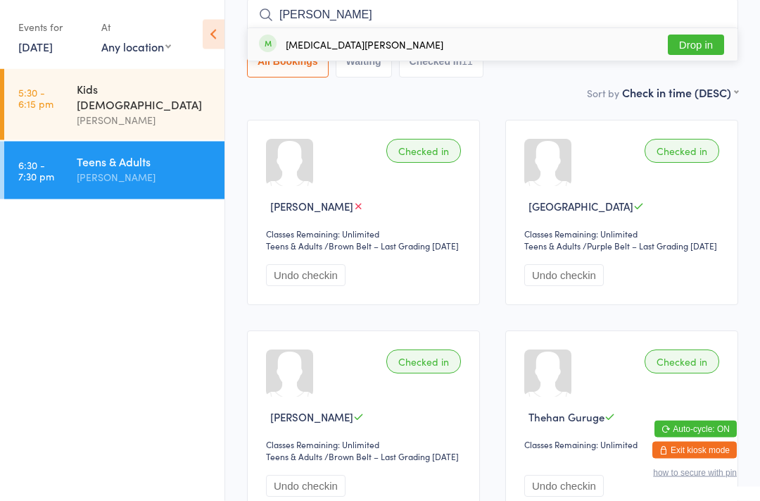
type input "[PERSON_NAME]"
click at [702, 41] on button "Drop in" at bounding box center [696, 45] width 56 height 20
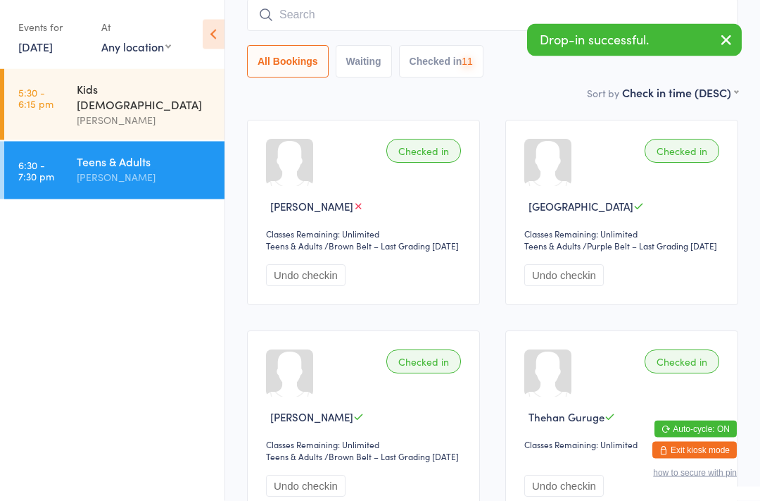
scroll to position [127, 0]
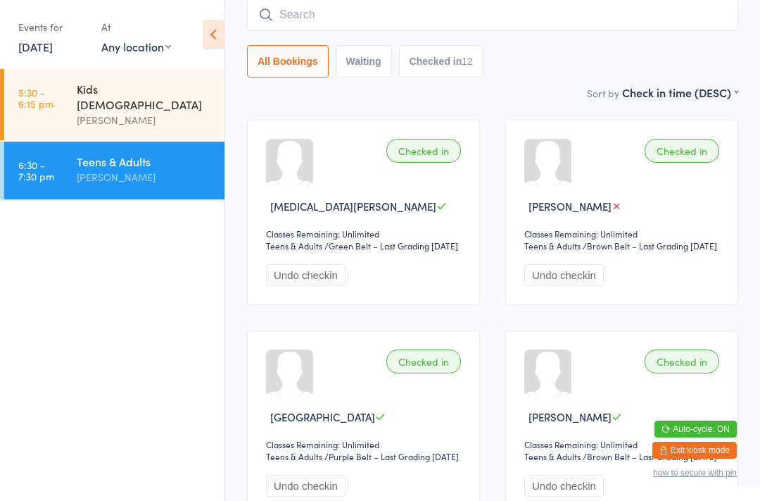
click at [427, 7] on input "search" at bounding box center [492, 15] width 491 height 32
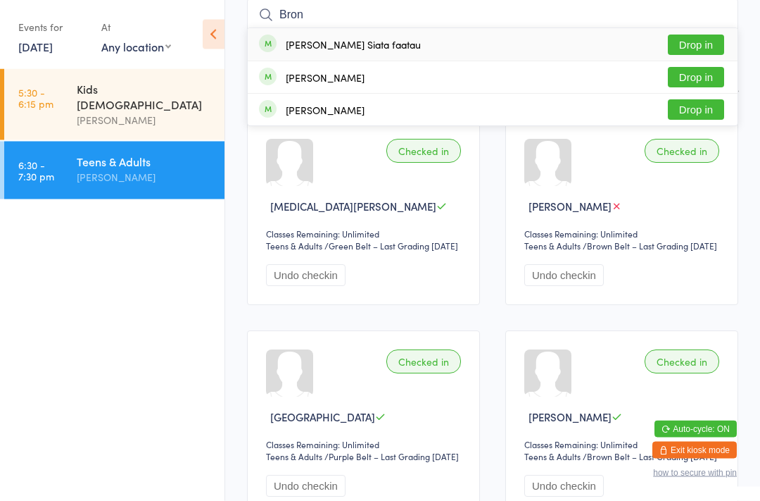
type input "Bron"
click at [372, 48] on div "[PERSON_NAME] Siata faatau" at bounding box center [353, 44] width 135 height 11
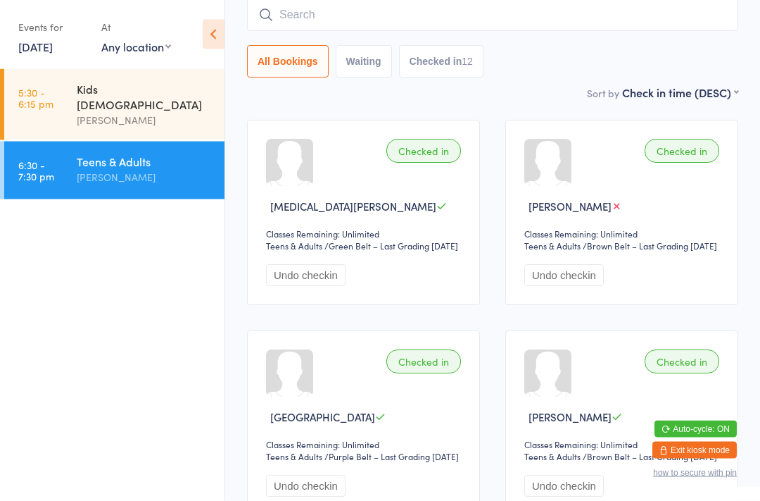
scroll to position [127, 0]
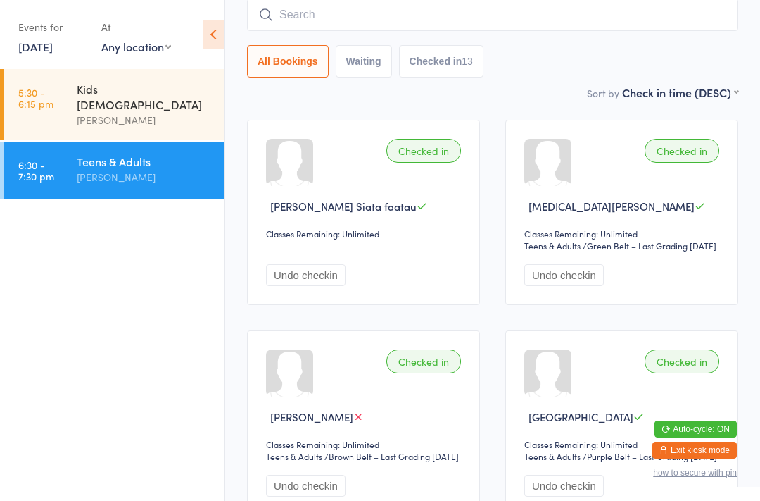
click at [115, 156] on div "Teens & Adults" at bounding box center [145, 160] width 136 height 15
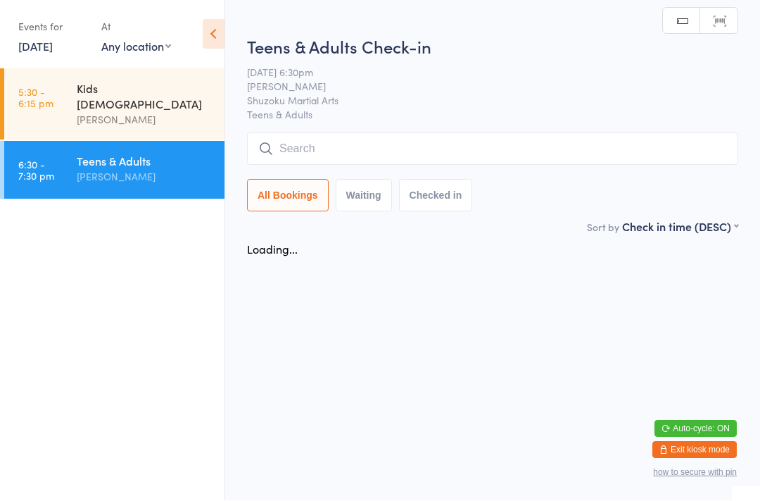
scroll to position [1, 0]
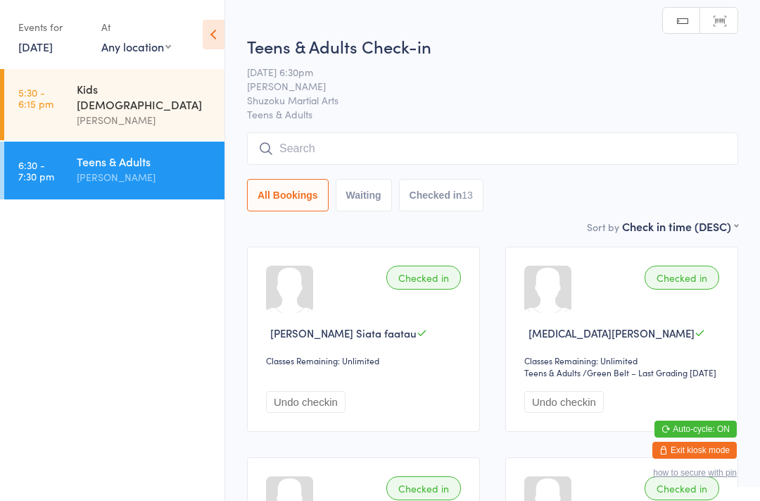
click at [357, 163] on input "search" at bounding box center [492, 148] width 491 height 32
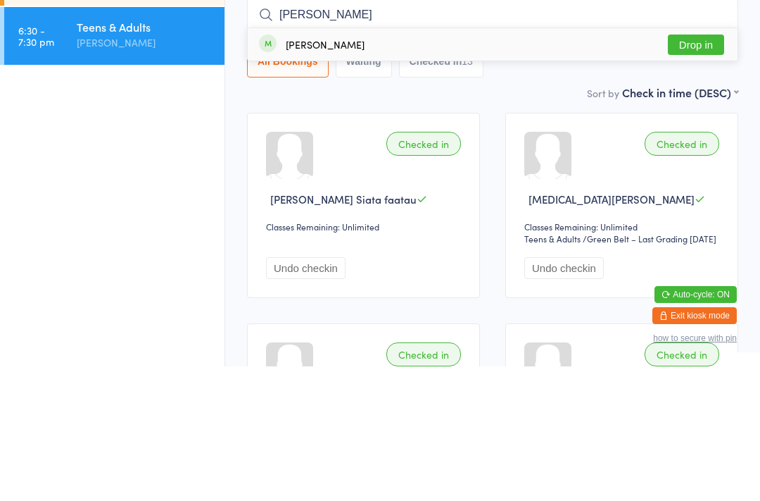
type input "[PERSON_NAME]"
click at [693, 169] on button "Drop in" at bounding box center [696, 179] width 56 height 20
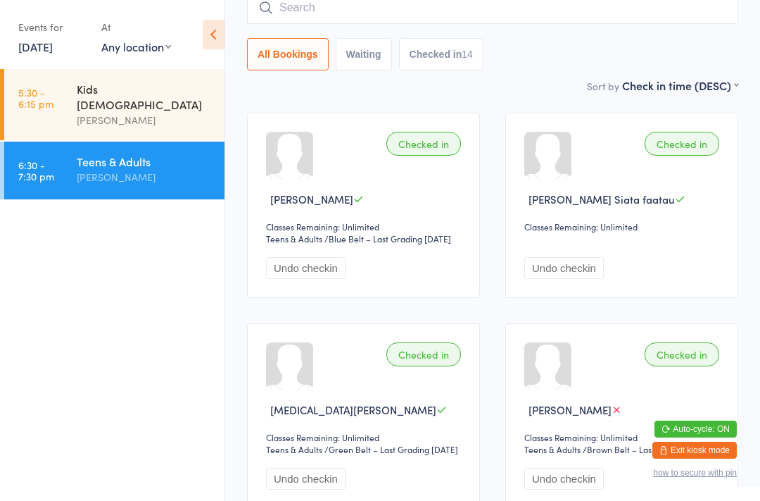
click at [522, 15] on input "search" at bounding box center [492, 8] width 491 height 32
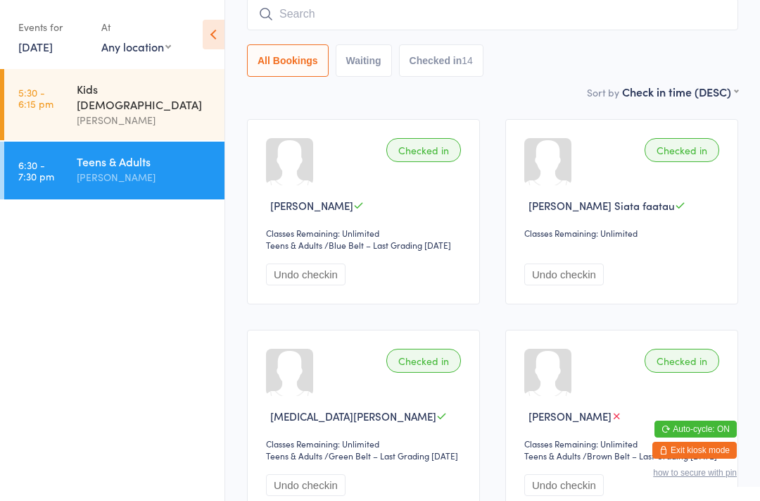
scroll to position [127, 0]
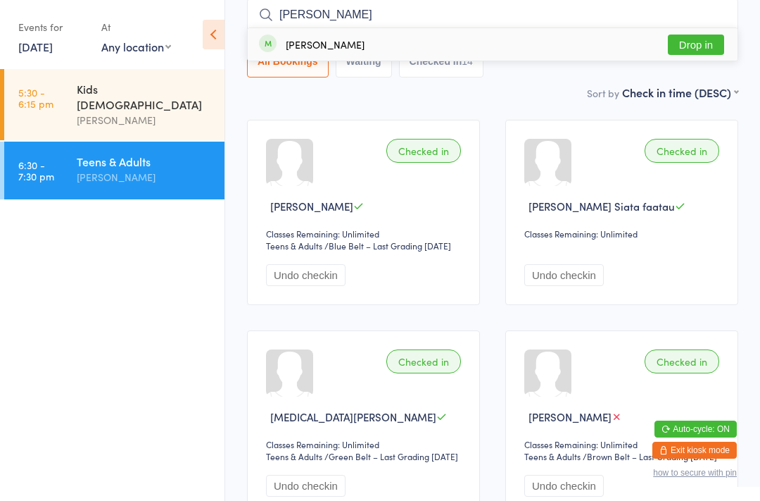
type input "[PERSON_NAME]"
click at [689, 48] on button "Drop in" at bounding box center [696, 44] width 56 height 20
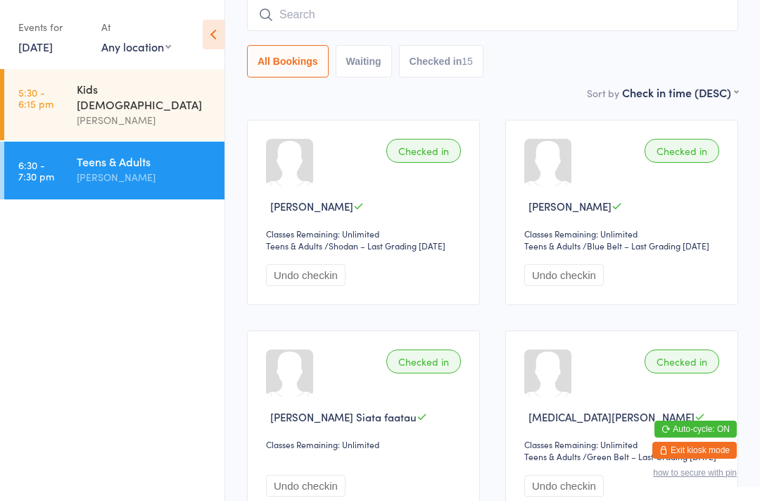
click at [363, 43] on div "All Bookings Waiting Checked in 15" at bounding box center [492, 38] width 491 height 79
click at [335, 14] on input "search" at bounding box center [492, 15] width 491 height 32
type input "Ell"
click at [698, 49] on button "Drop in" at bounding box center [696, 44] width 56 height 20
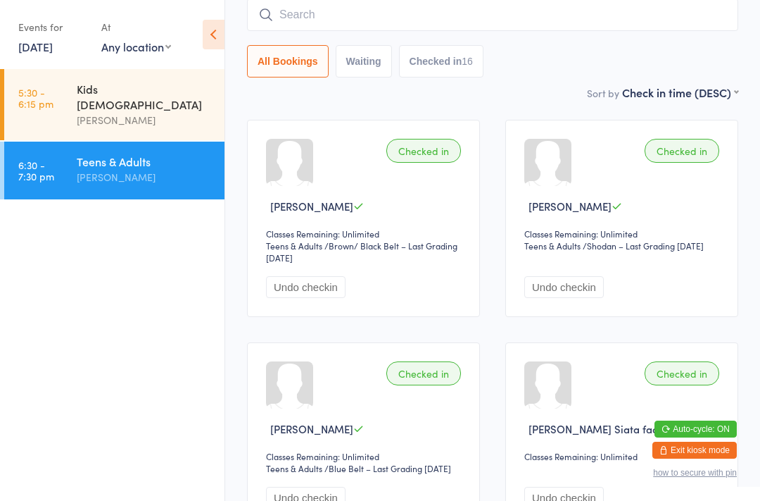
click at [152, 84] on div "Kids [DEMOGRAPHIC_DATA]" at bounding box center [145, 96] width 136 height 31
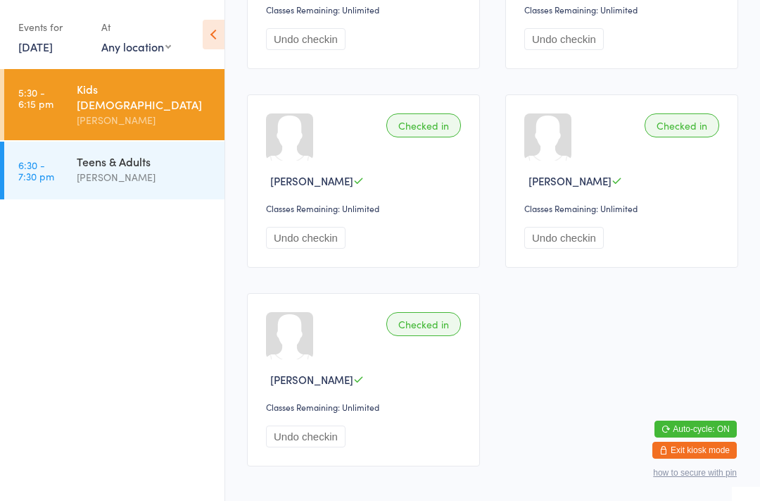
scroll to position [1539, 0]
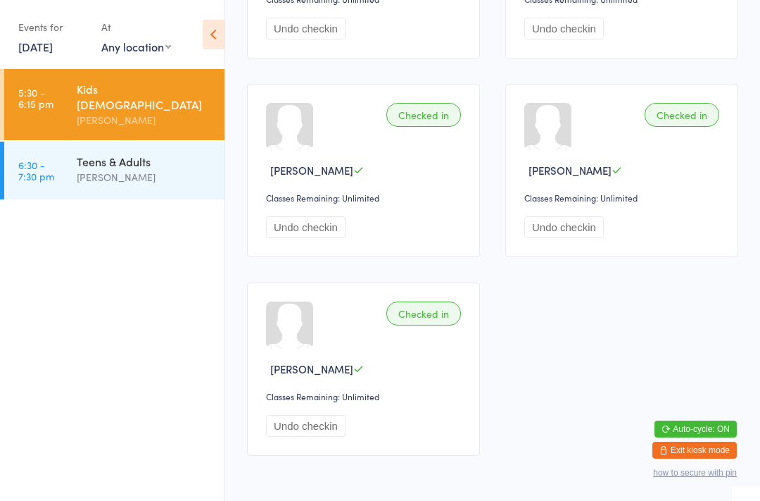
click at [134, 169] on div "[PERSON_NAME]" at bounding box center [145, 177] width 136 height 16
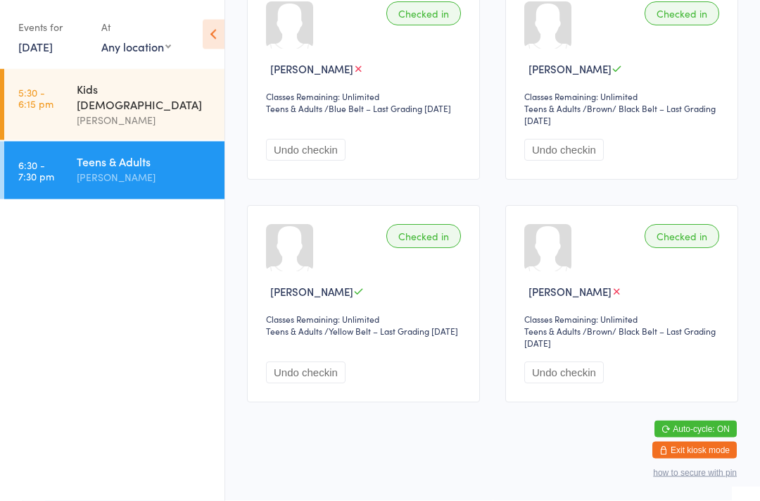
scroll to position [1603, 0]
click at [711, 458] on button "Exit kiosk mode" at bounding box center [695, 449] width 84 height 17
